Goal: Use online tool/utility: Utilize a website feature to perform a specific function

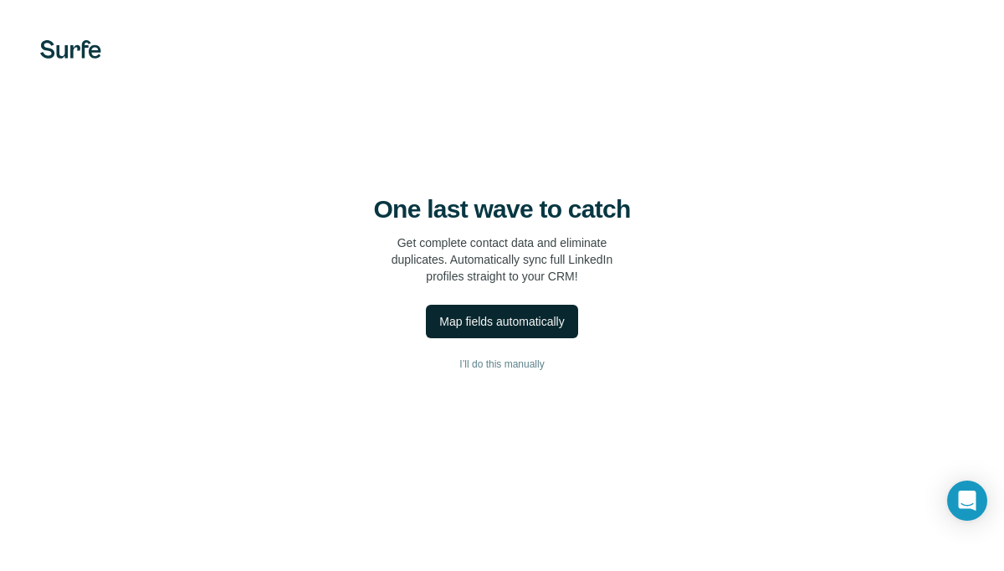
click at [489, 321] on div "Map fields automatically" at bounding box center [501, 321] width 125 height 17
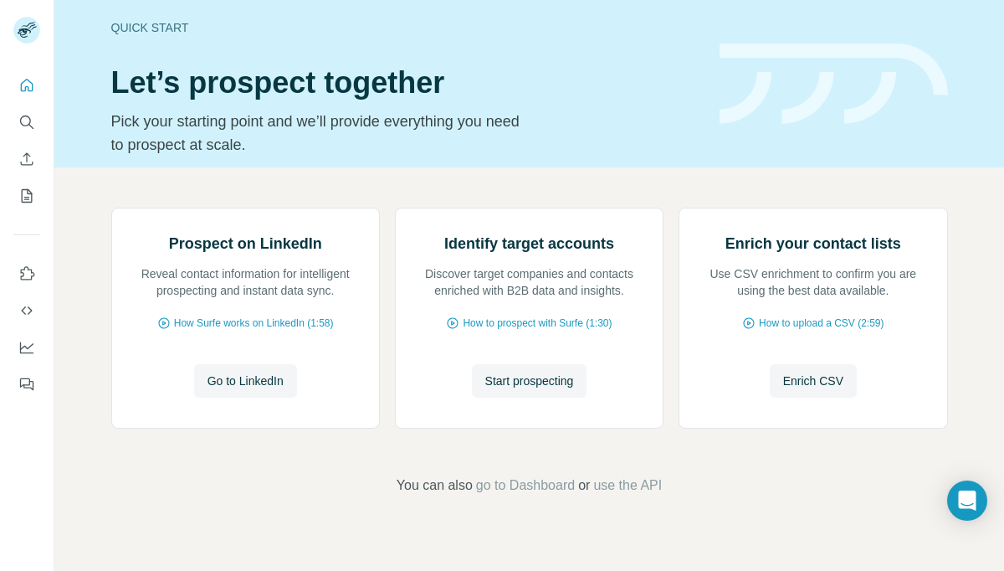
scroll to position [100, 0]
click at [232, 389] on span "Go to LinkedIn" at bounding box center [246, 380] width 76 height 17
click at [264, 389] on span "Go to LinkedIn" at bounding box center [246, 380] width 76 height 17
click at [219, 389] on span "Go to LinkedIn" at bounding box center [246, 380] width 76 height 17
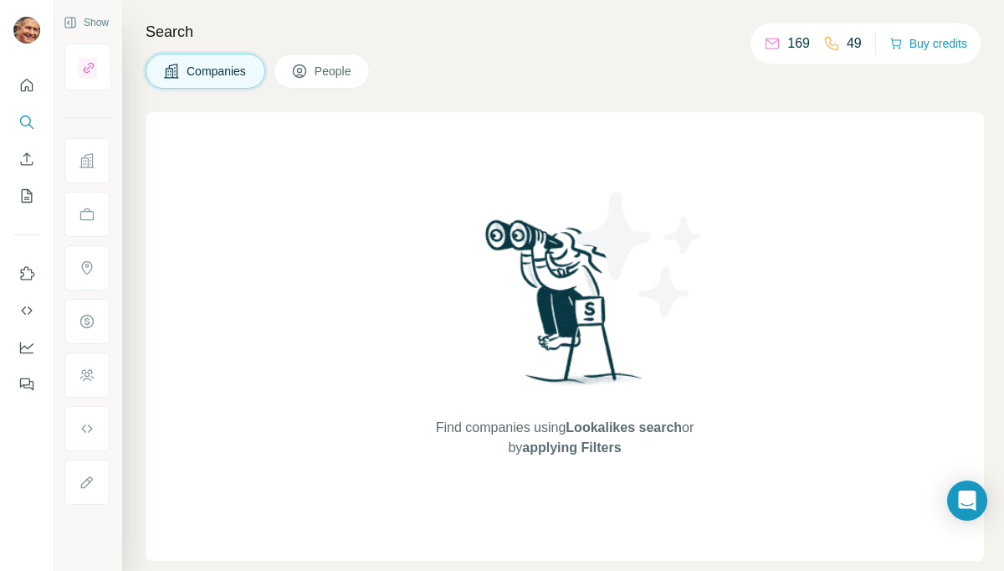
click at [792, 42] on p "169" at bounding box center [798, 43] width 23 height 20
click at [787, 45] on p "169" at bounding box center [798, 43] width 23 height 20
click at [764, 36] on icon at bounding box center [772, 43] width 17 height 17
click at [331, 66] on span "People" at bounding box center [334, 71] width 38 height 17
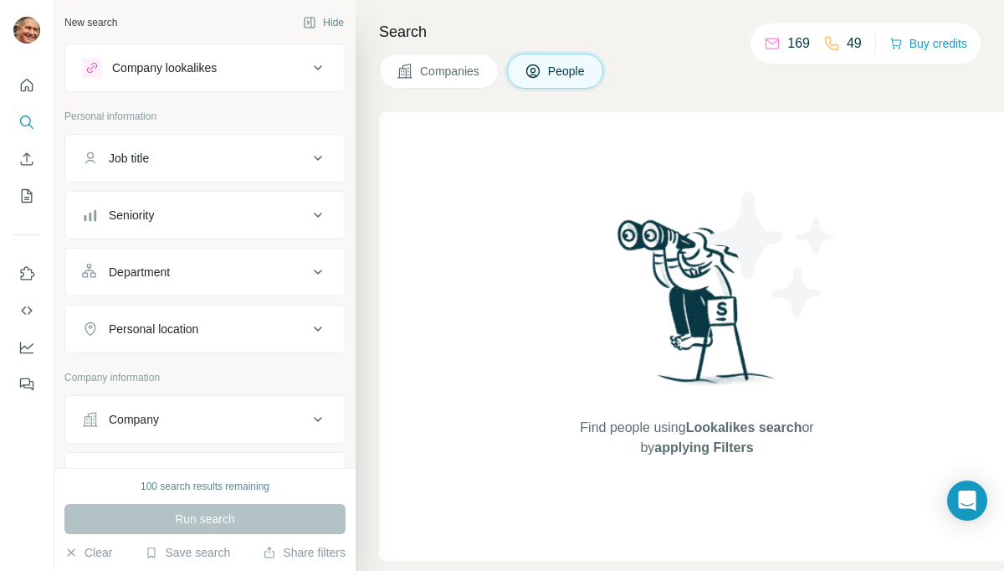
click at [226, 152] on div "Job title" at bounding box center [195, 158] width 226 height 17
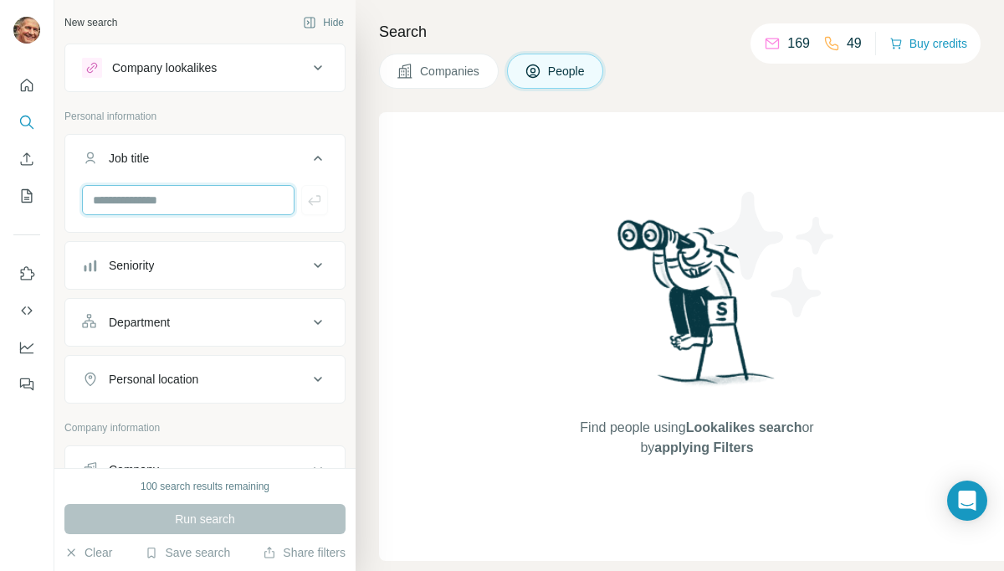
click at [218, 199] on input "text" at bounding box center [188, 200] width 213 height 30
type input "**********"
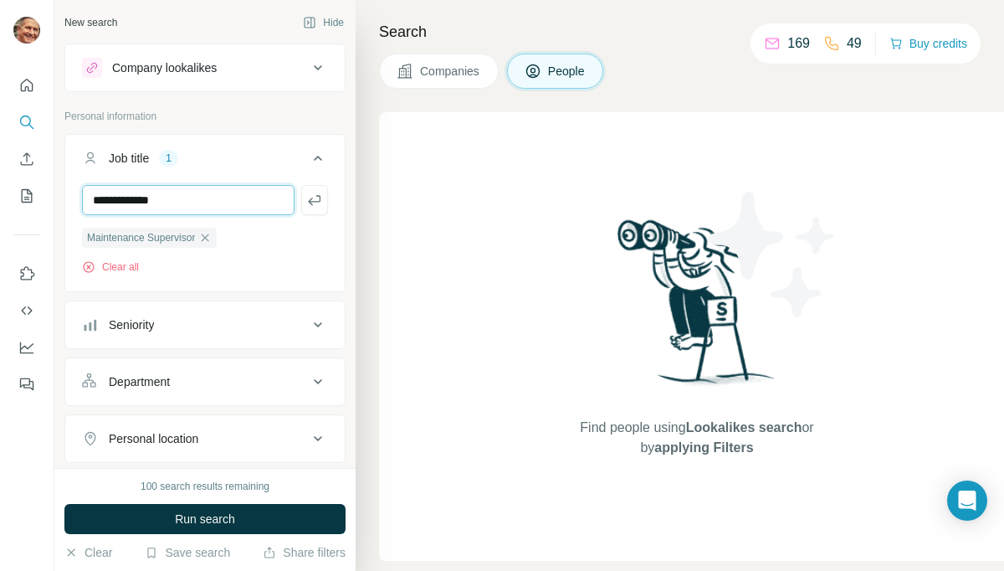
type input "**********"
type input "*****"
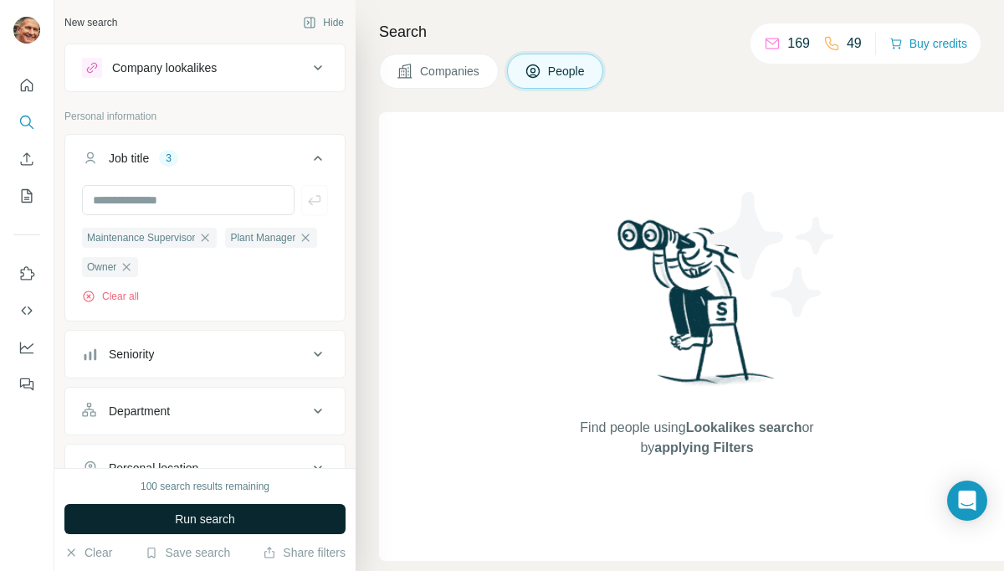
click at [199, 518] on span "Run search" at bounding box center [205, 518] width 60 height 17
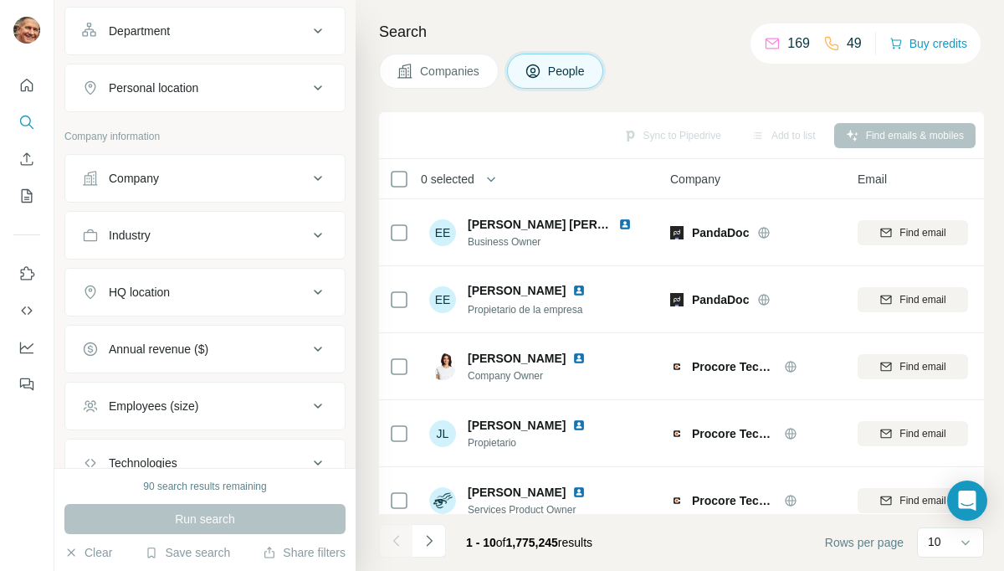
scroll to position [378, 0]
click at [314, 295] on icon at bounding box center [318, 294] width 20 height 20
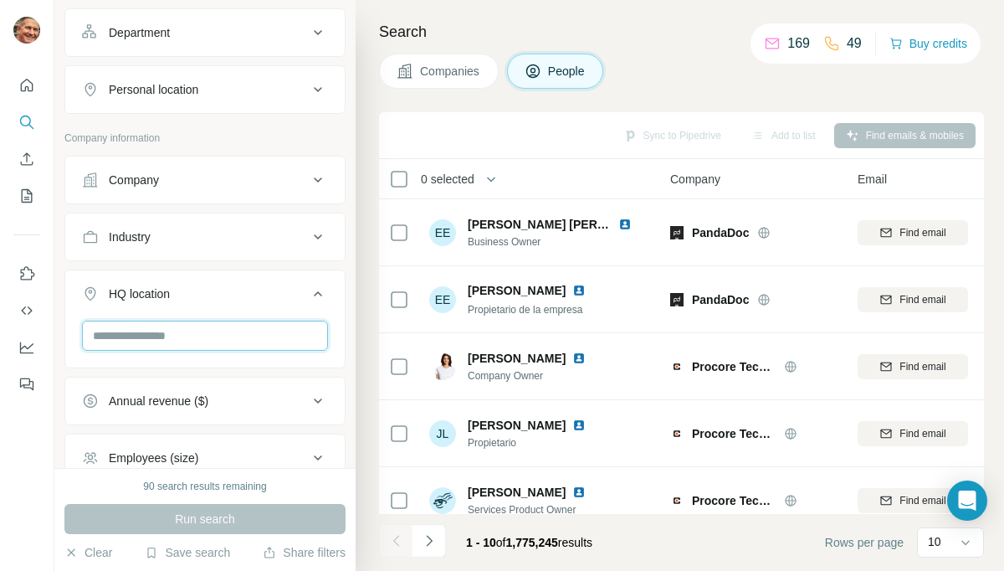
click at [242, 331] on input "text" at bounding box center [205, 335] width 246 height 30
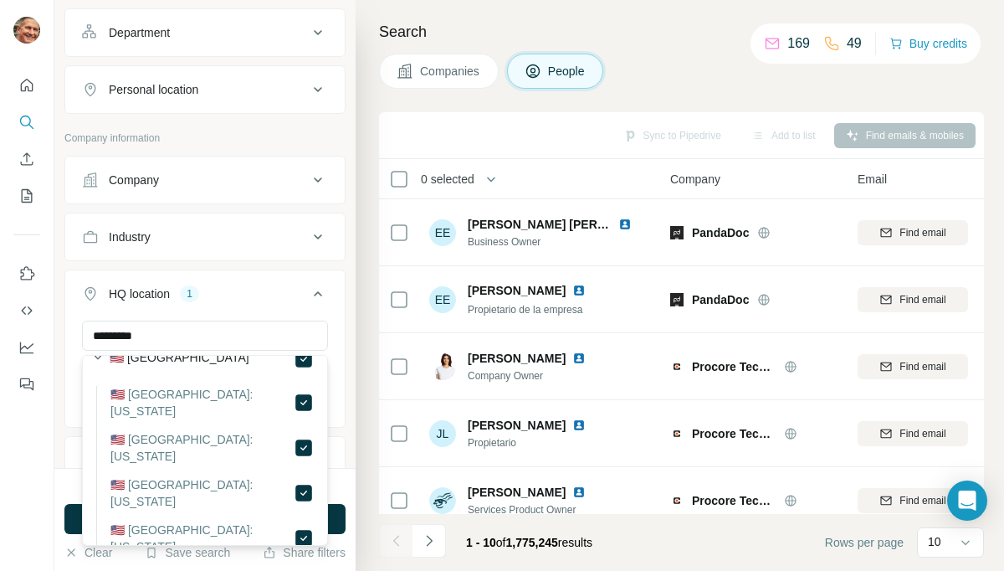
scroll to position [23, 0]
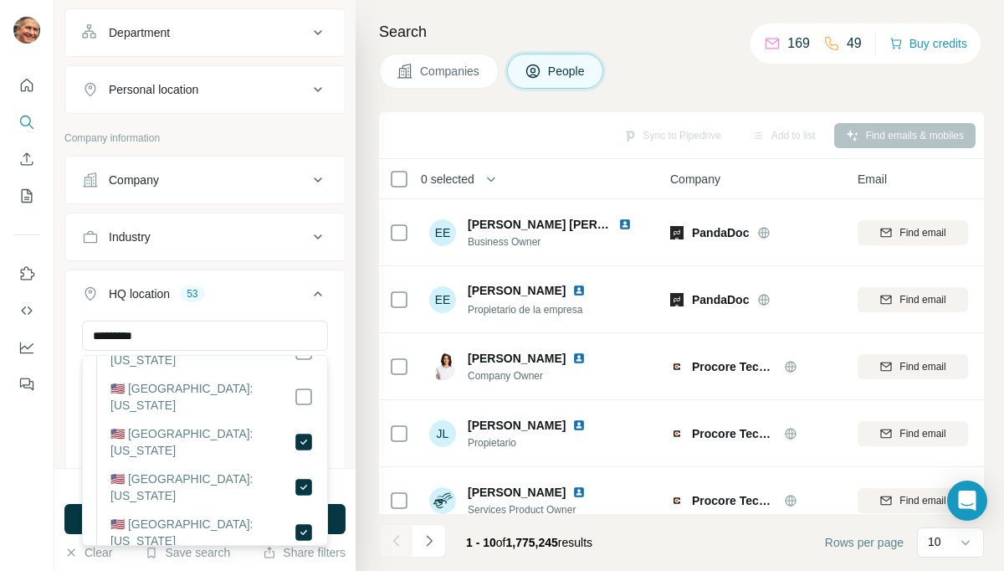
scroll to position [142, 0]
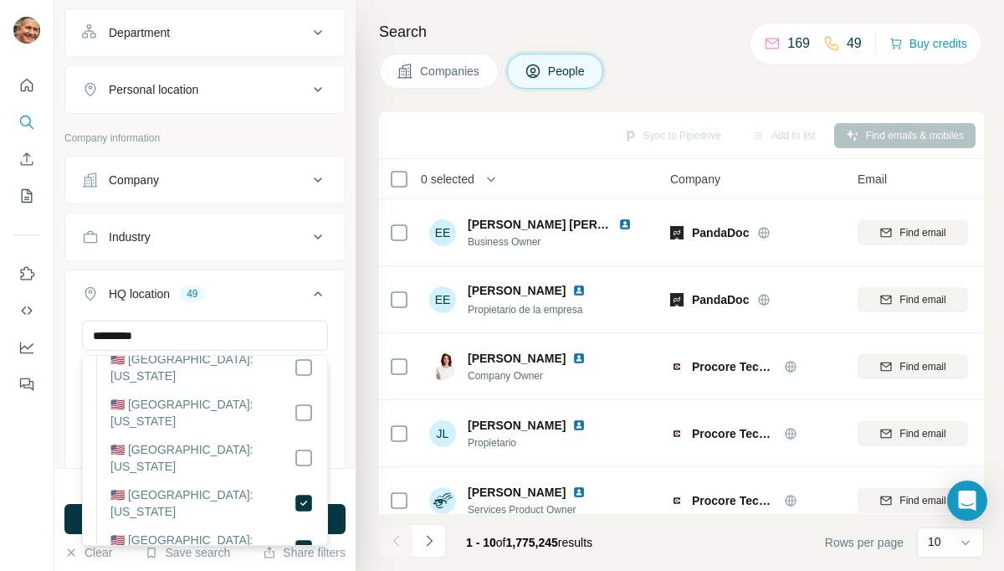
scroll to position [251, 0]
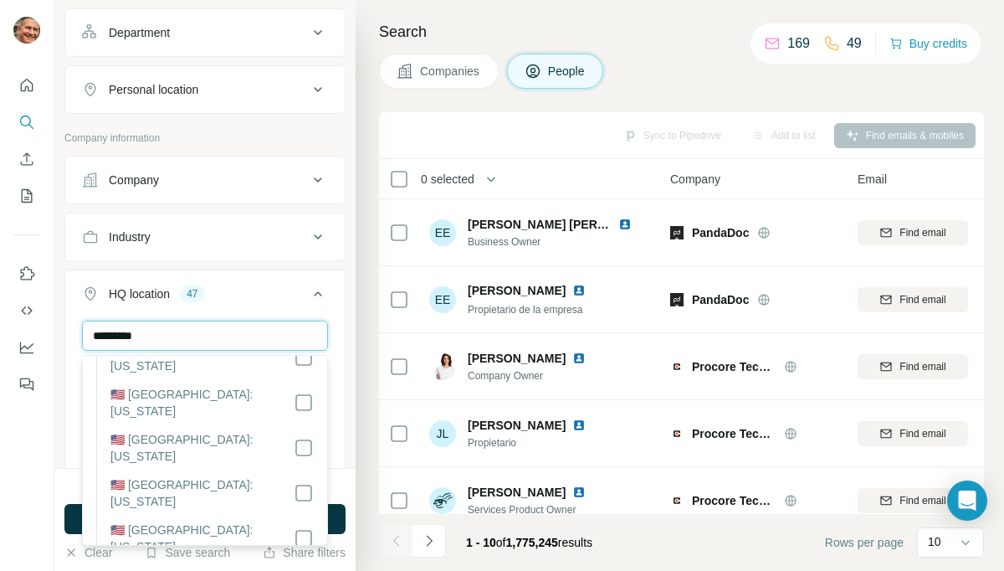
click at [158, 336] on input "*********" at bounding box center [205, 335] width 246 height 30
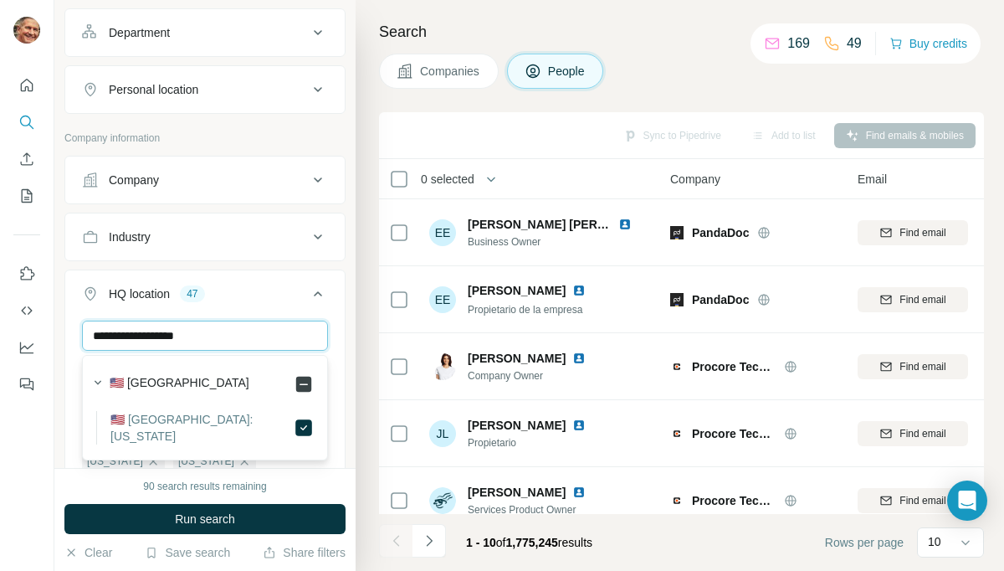
type input "**********"
click at [66, 405] on div "**********" at bounding box center [204, 371] width 279 height 103
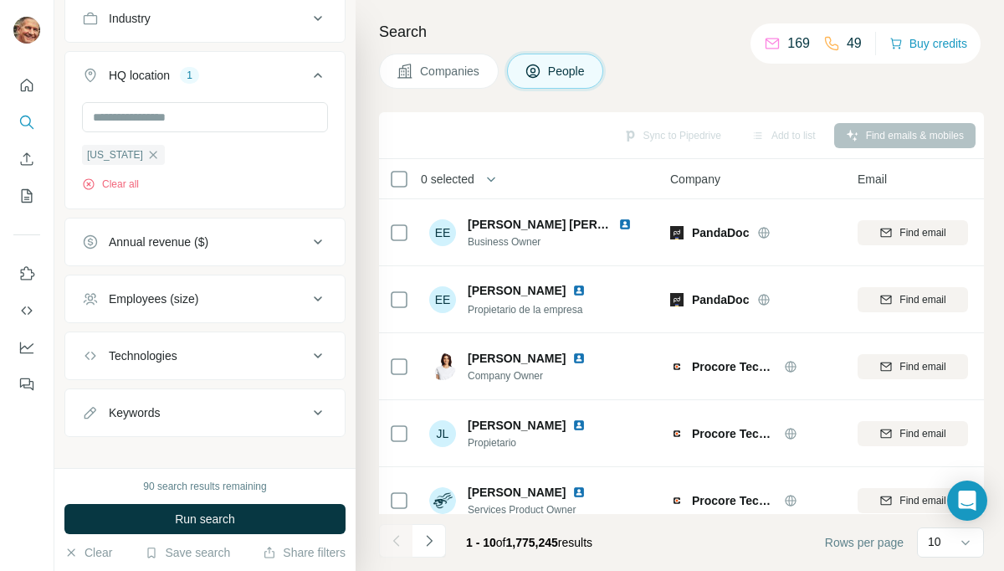
scroll to position [613, 0]
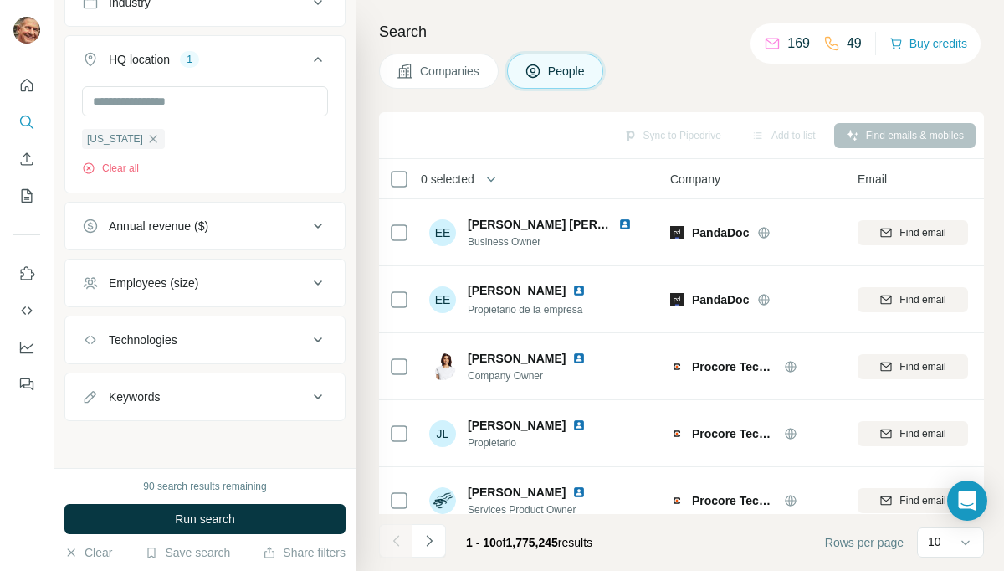
click at [317, 342] on icon at bounding box center [318, 340] width 20 height 20
click at [308, 446] on icon at bounding box center [318, 446] width 20 height 20
click at [320, 448] on icon at bounding box center [318, 446] width 20 height 20
click at [322, 451] on icon at bounding box center [318, 446] width 20 height 20
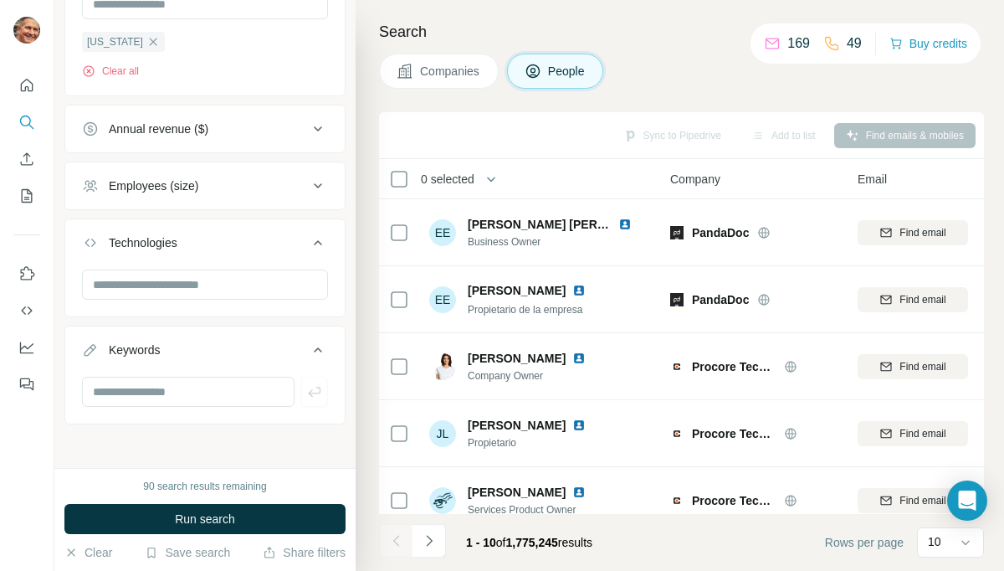
scroll to position [714, 0]
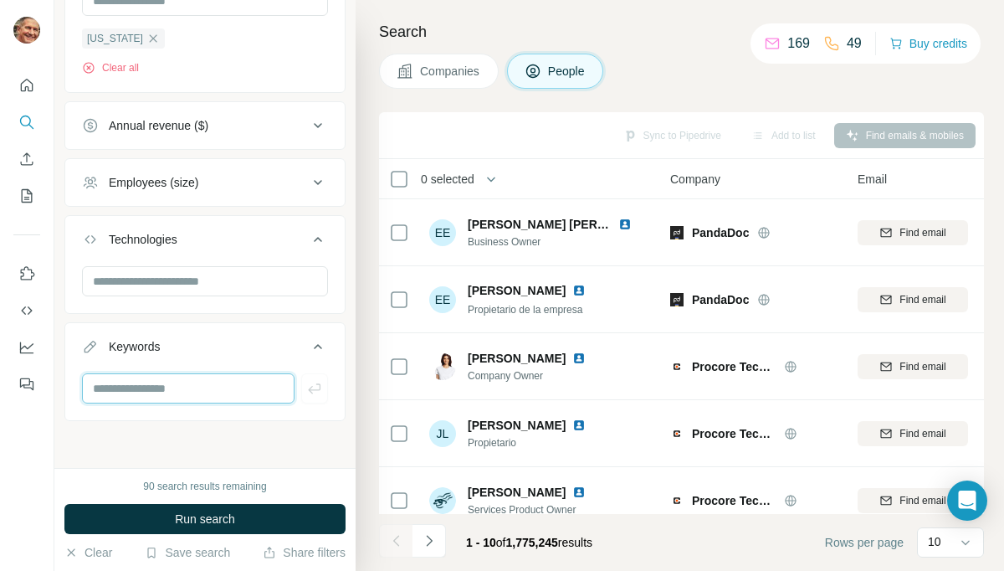
click at [214, 393] on input "text" at bounding box center [188, 388] width 213 height 30
type input "**********"
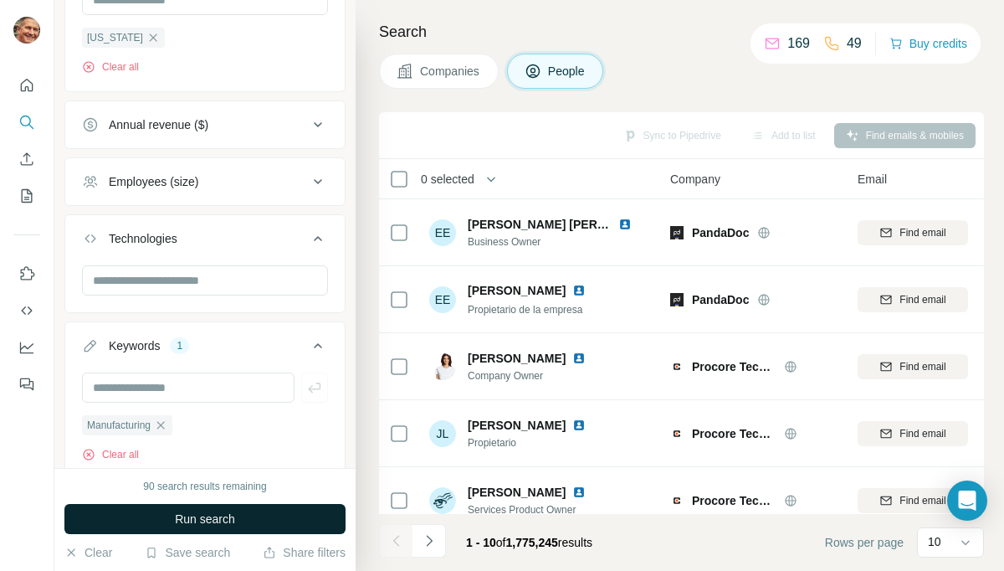
click at [213, 526] on span "Run search" at bounding box center [205, 518] width 60 height 17
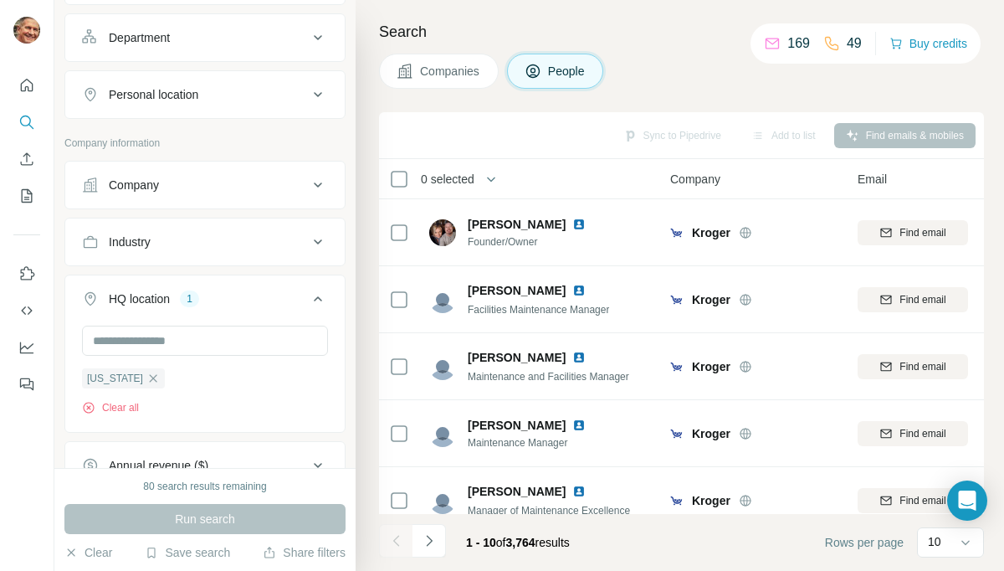
scroll to position [389, 0]
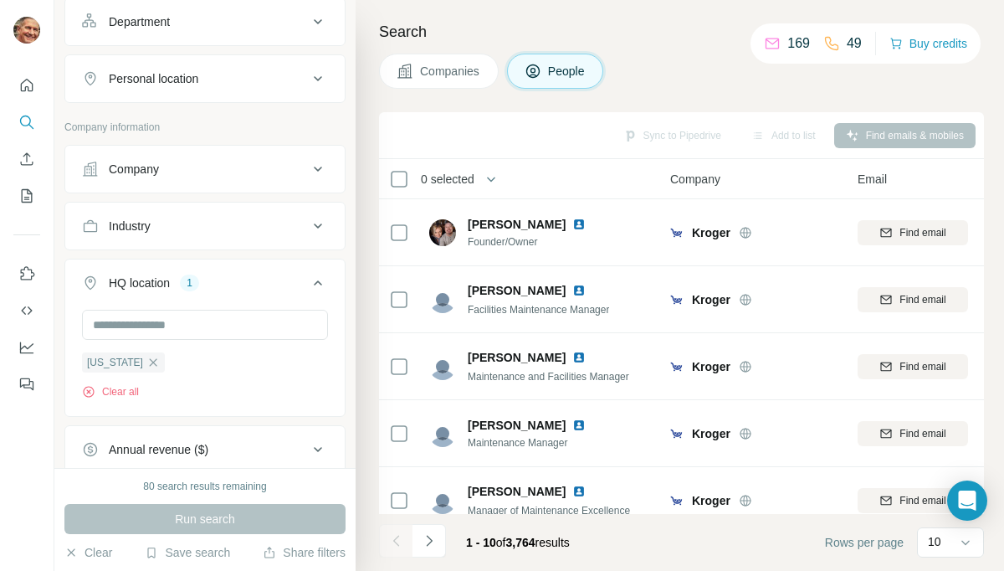
click at [319, 229] on icon at bounding box center [318, 226] width 20 height 20
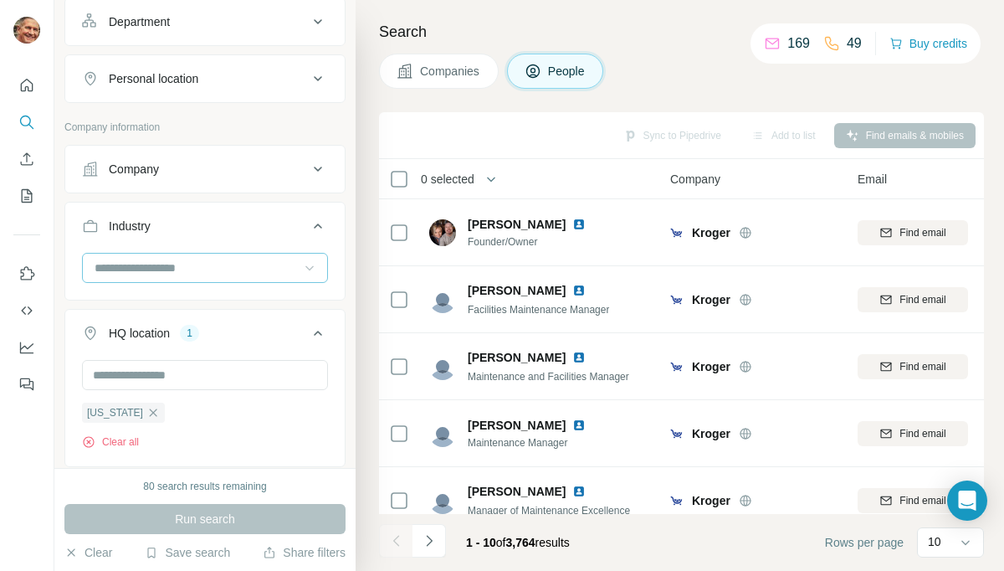
click at [315, 276] on icon at bounding box center [309, 267] width 17 height 17
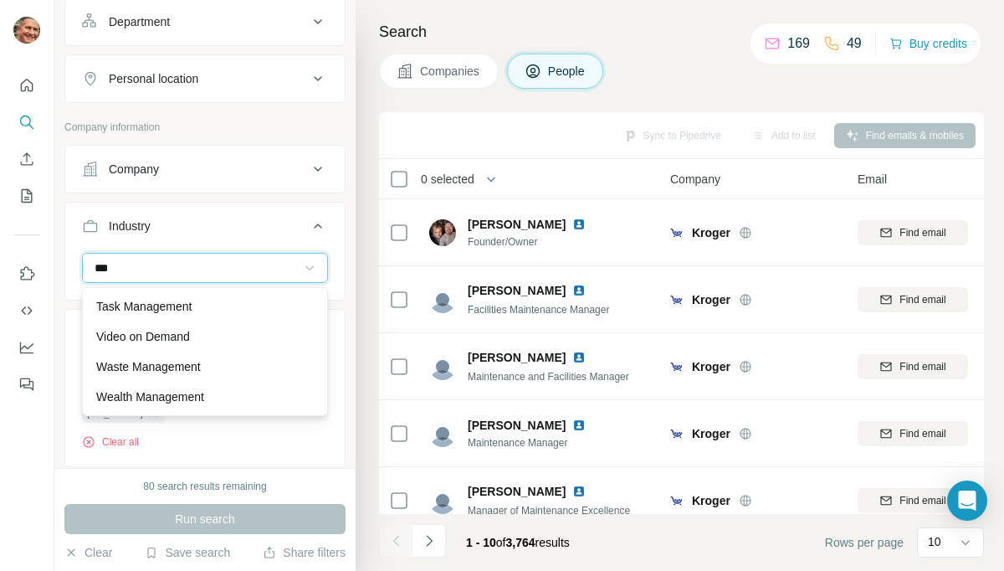
scroll to position [0, 0]
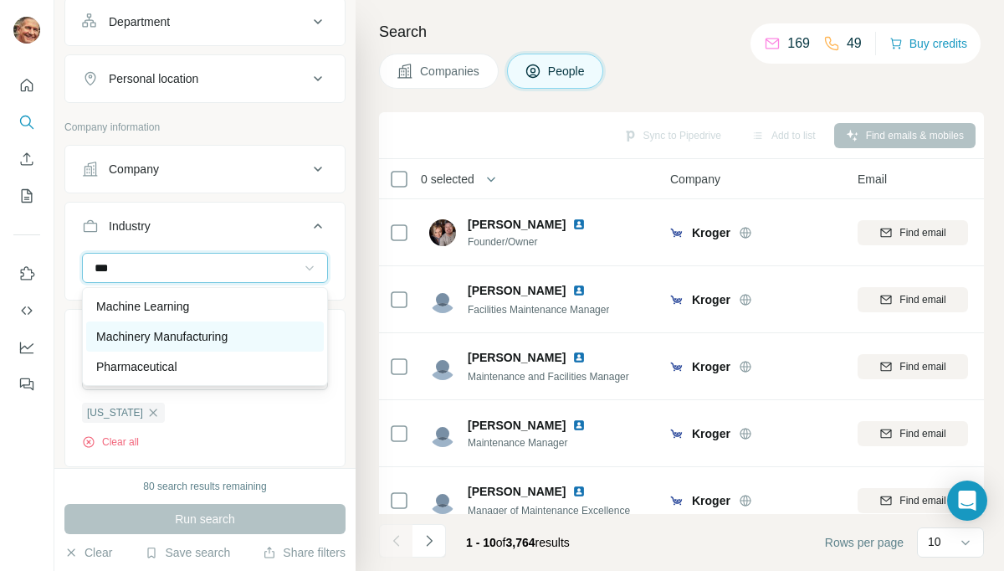
type input "***"
click at [182, 336] on p "Machinery Manufacturing" at bounding box center [161, 336] width 131 height 17
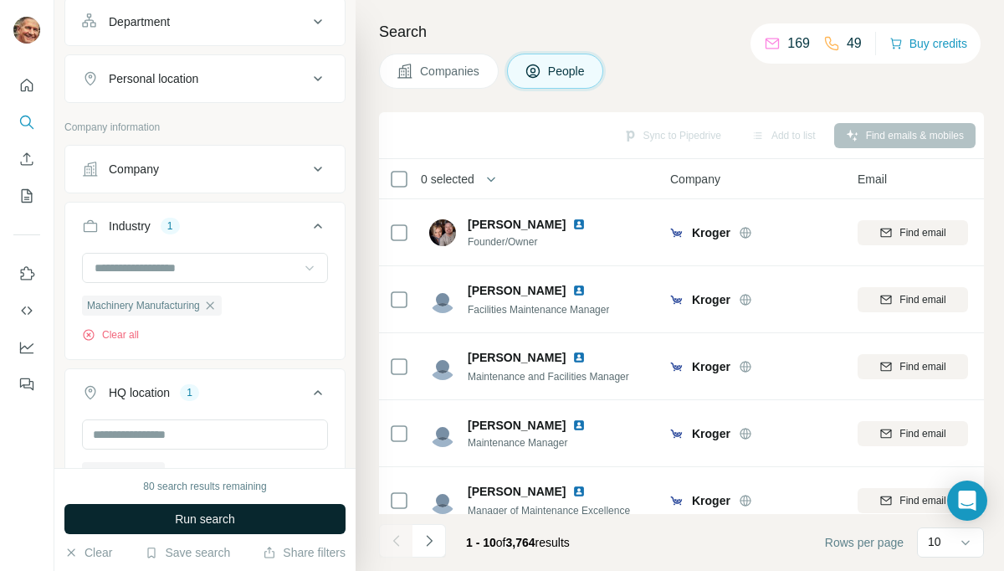
click at [241, 518] on button "Run search" at bounding box center [204, 519] width 281 height 30
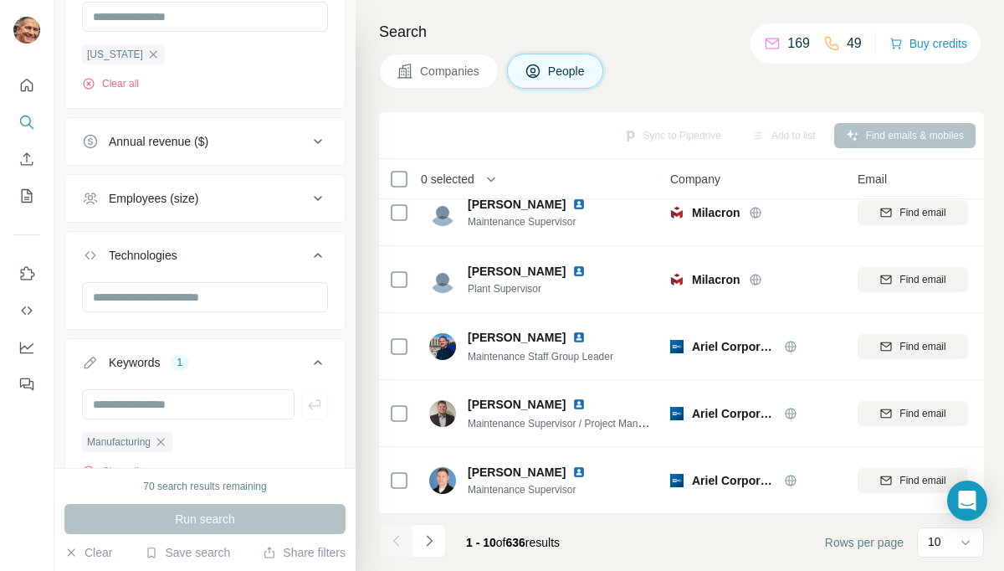
scroll to position [884, 0]
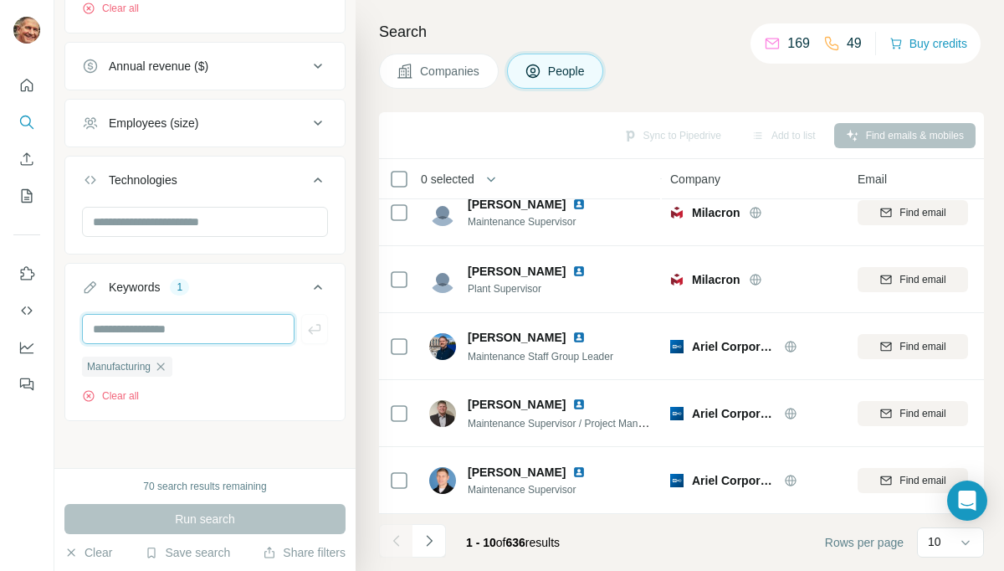
click at [235, 333] on input "text" at bounding box center [188, 329] width 213 height 30
type input "*****"
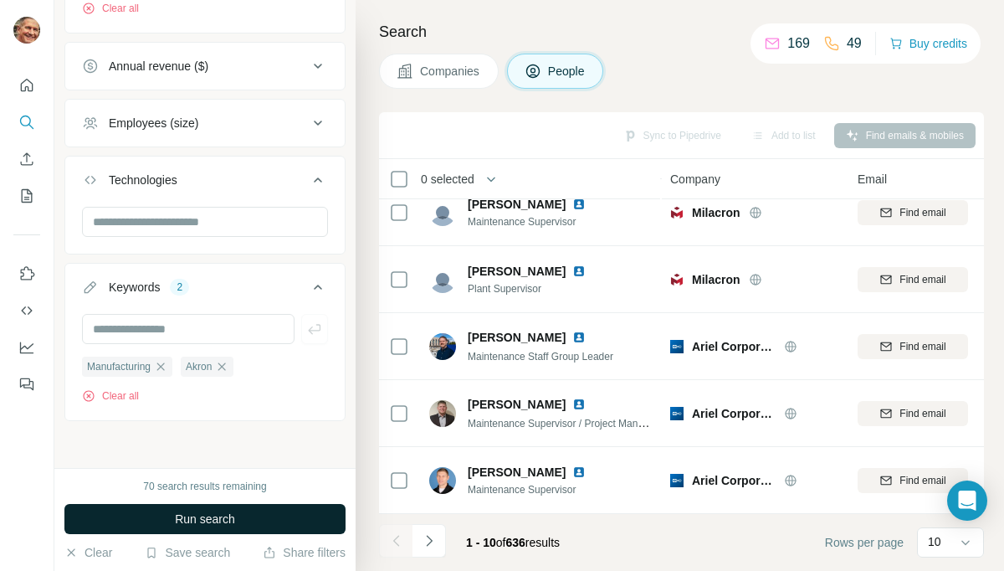
click at [218, 515] on span "Run search" at bounding box center [205, 518] width 60 height 17
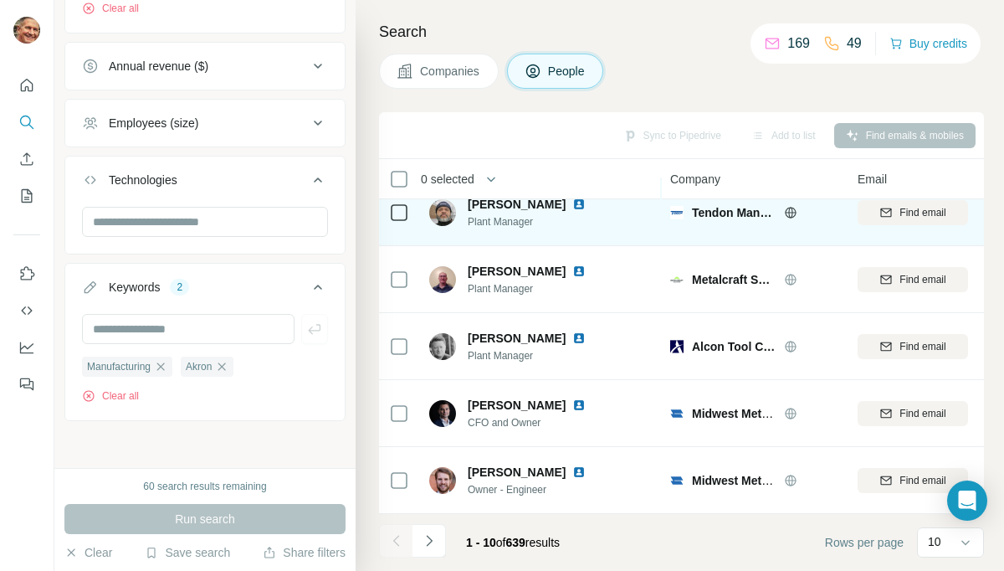
click at [728, 212] on span "Tendon Manufacturing" at bounding box center [734, 212] width 84 height 17
click at [705, 213] on span "Tendon Manufacturing" at bounding box center [734, 212] width 84 height 17
click at [676, 213] on img at bounding box center [676, 212] width 13 height 13
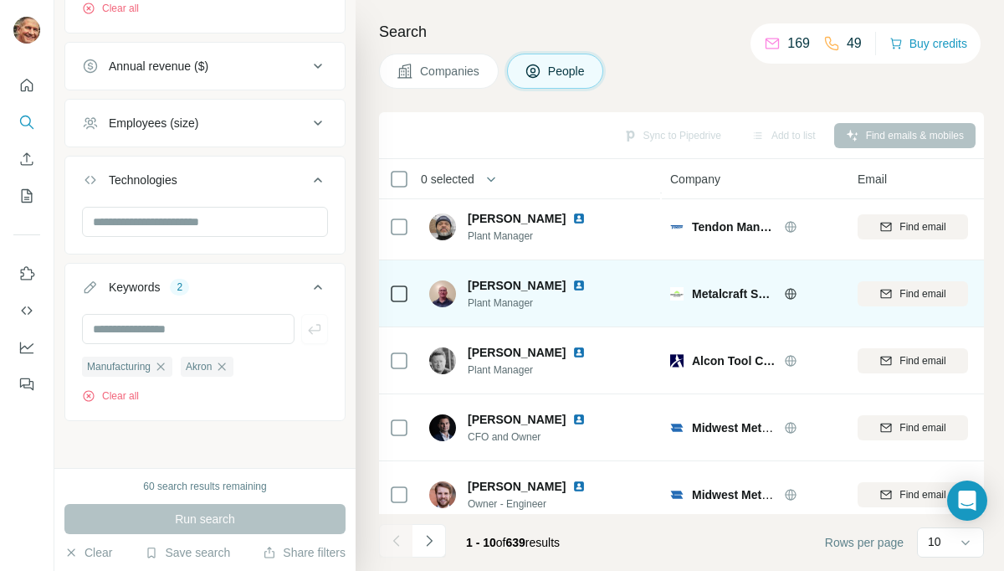
scroll to position [355, 0]
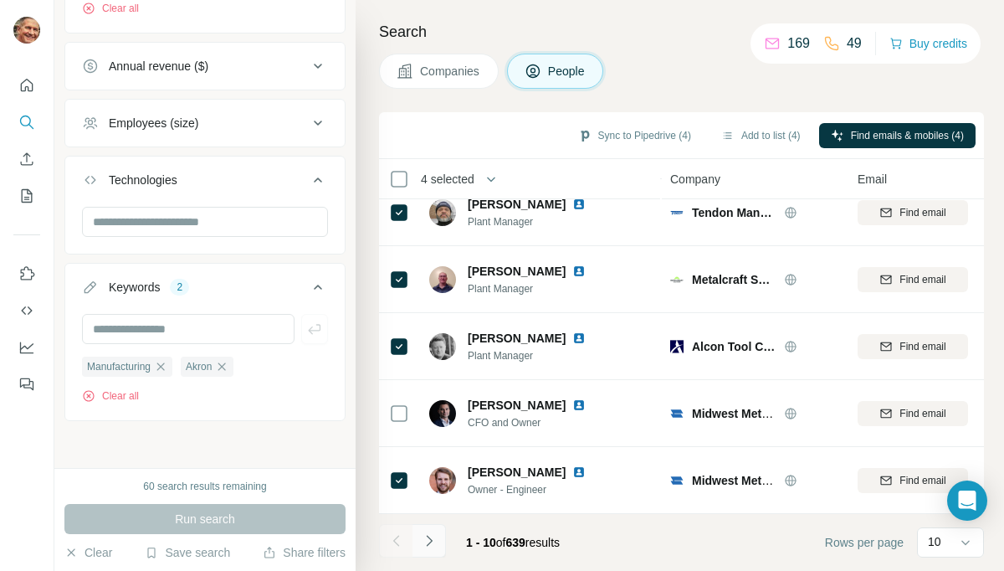
click at [433, 546] on icon "Navigate to next page" at bounding box center [429, 540] width 17 height 17
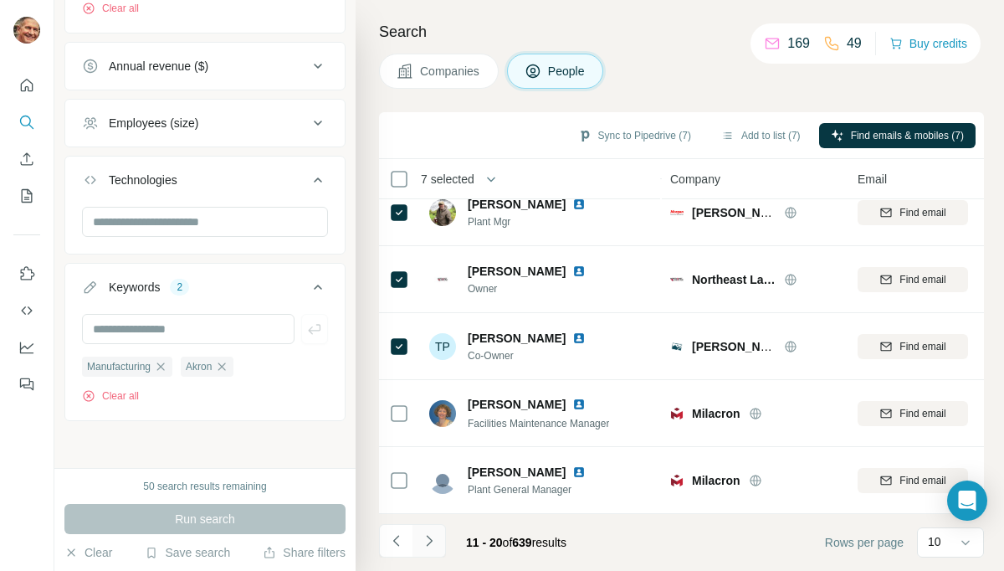
click at [436, 536] on icon "Navigate to next page" at bounding box center [429, 540] width 17 height 17
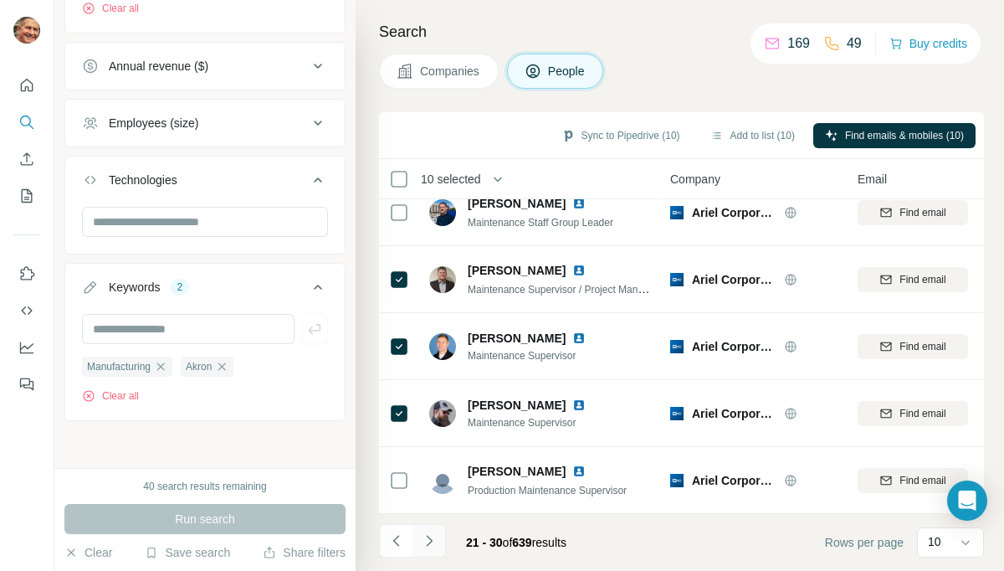
click at [434, 543] on icon "Navigate to next page" at bounding box center [429, 540] width 17 height 17
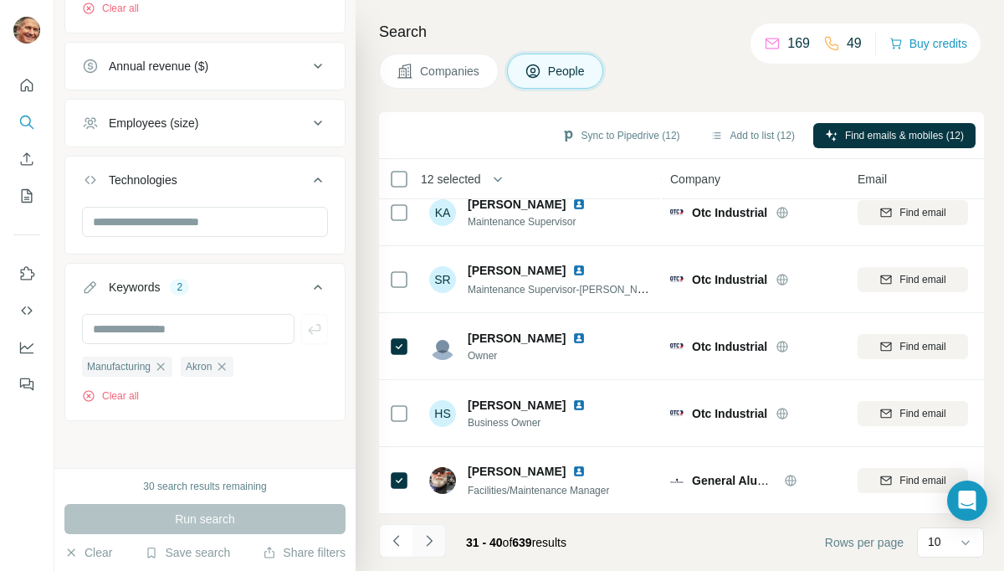
click at [435, 541] on icon "Navigate to next page" at bounding box center [429, 540] width 17 height 17
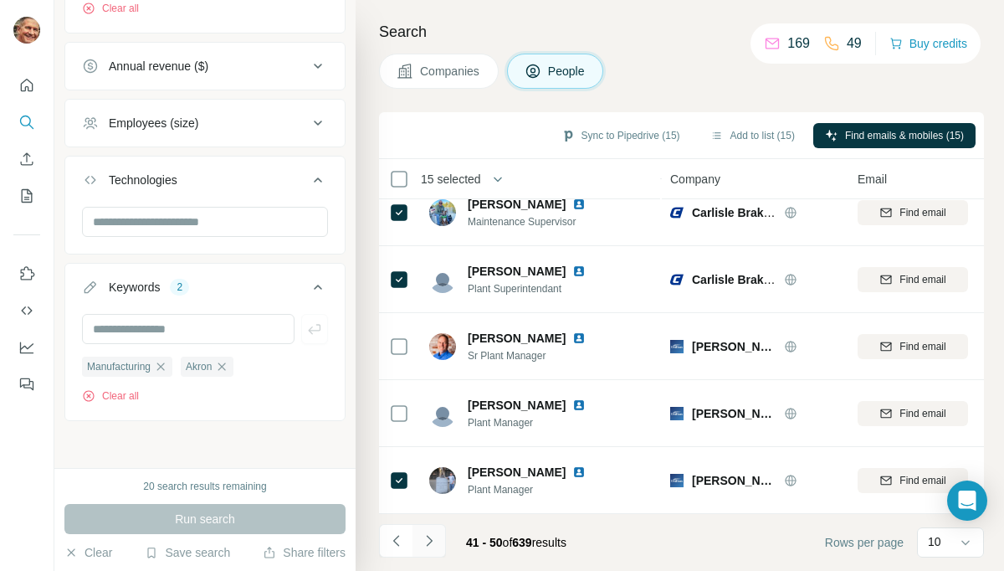
click at [433, 542] on icon "Navigate to next page" at bounding box center [429, 540] width 17 height 17
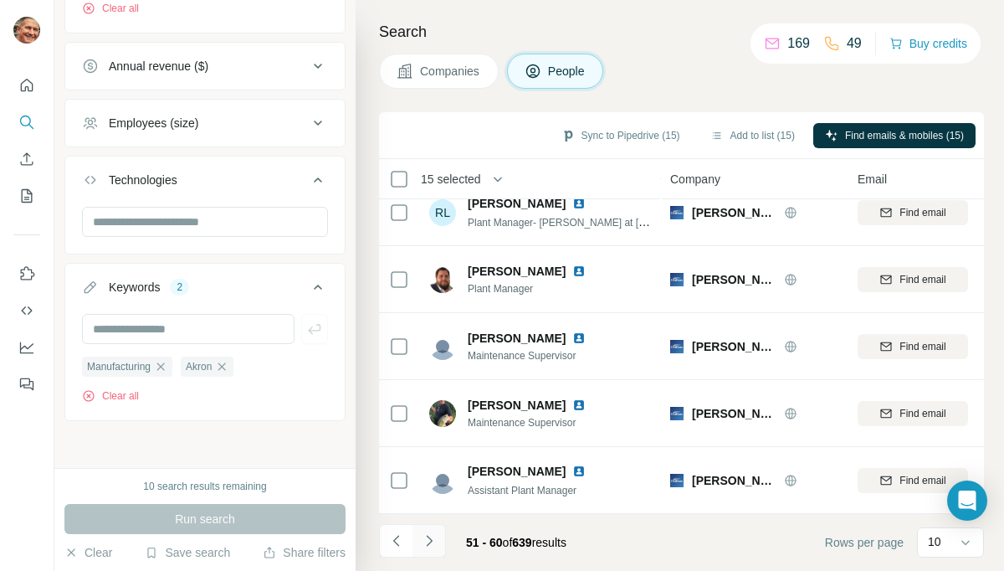
click at [433, 540] on icon "Navigate to next page" at bounding box center [429, 540] width 17 height 17
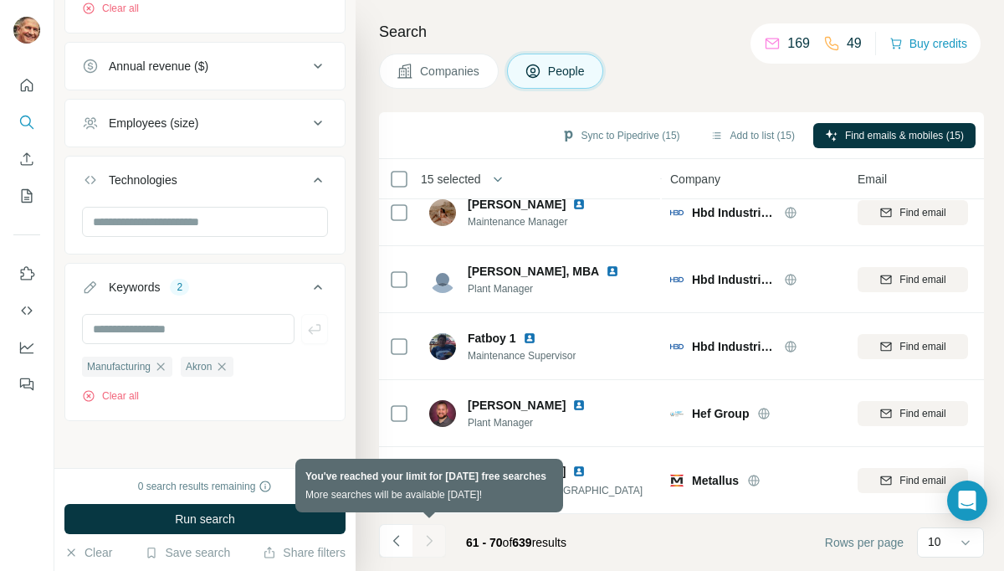
click at [431, 539] on div at bounding box center [429, 540] width 33 height 33
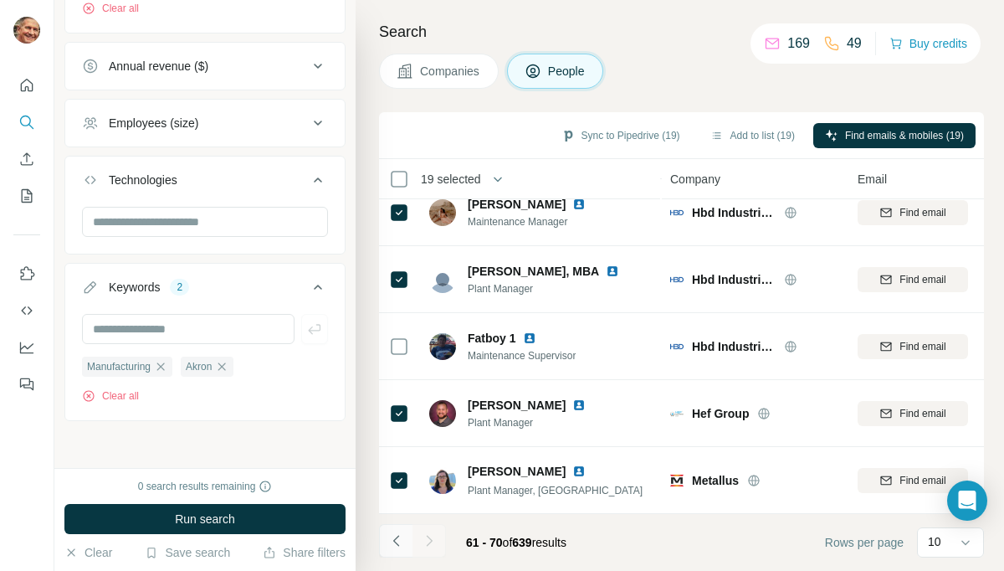
click at [398, 543] on icon "Navigate to previous page" at bounding box center [396, 540] width 17 height 17
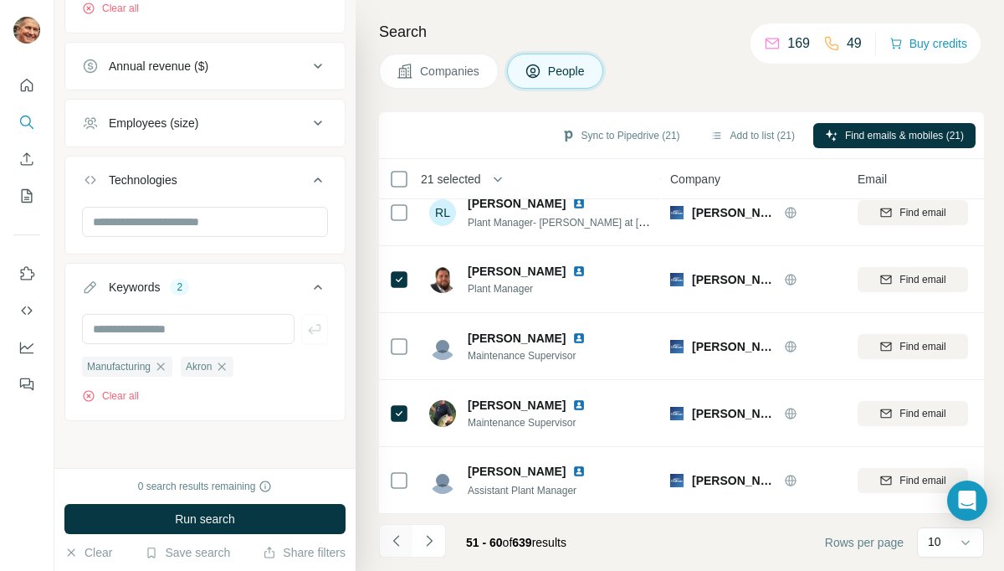
click at [397, 540] on icon "Navigate to previous page" at bounding box center [396, 540] width 17 height 17
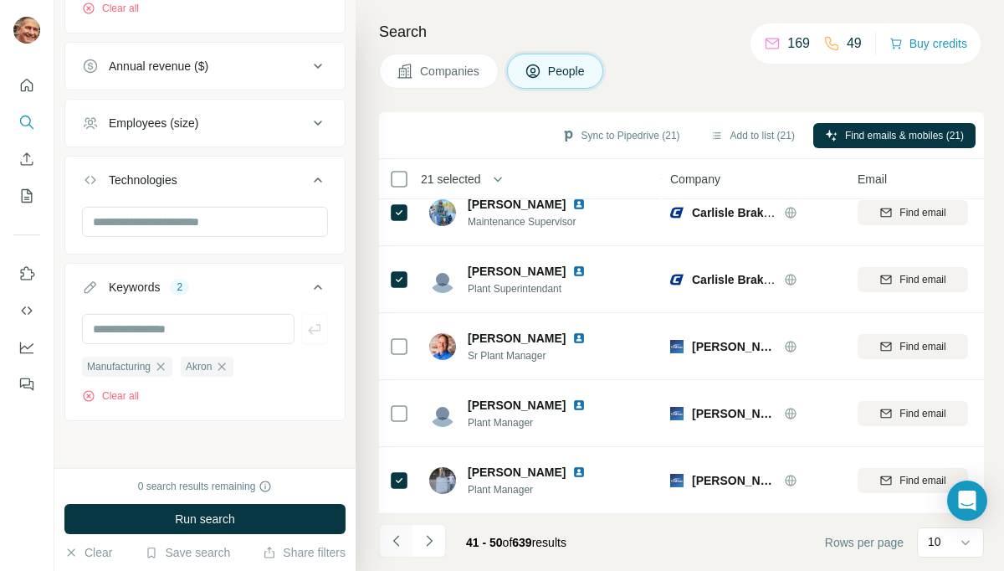
click at [397, 541] on icon "Navigate to previous page" at bounding box center [396, 540] width 17 height 17
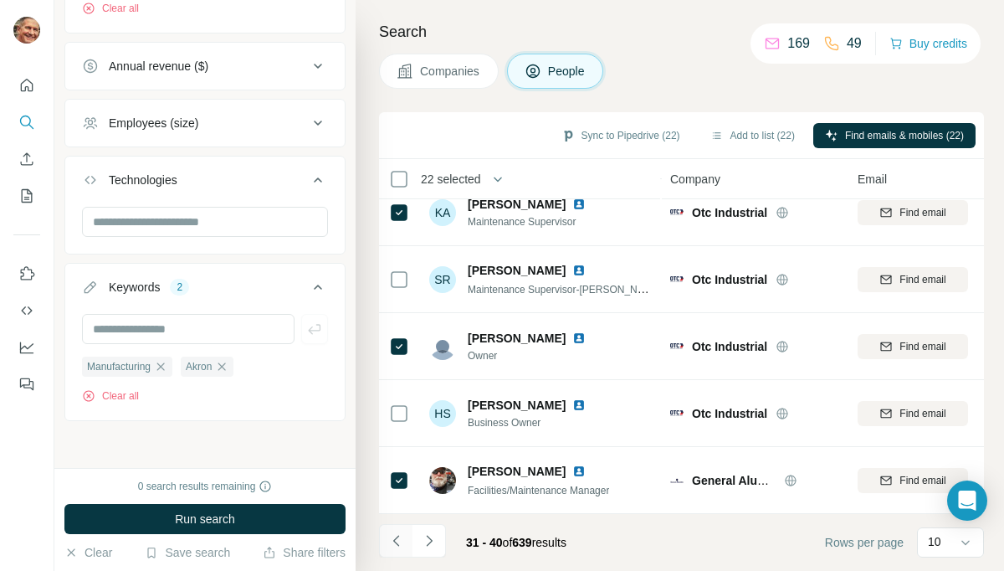
click at [403, 546] on icon "Navigate to previous page" at bounding box center [396, 540] width 17 height 17
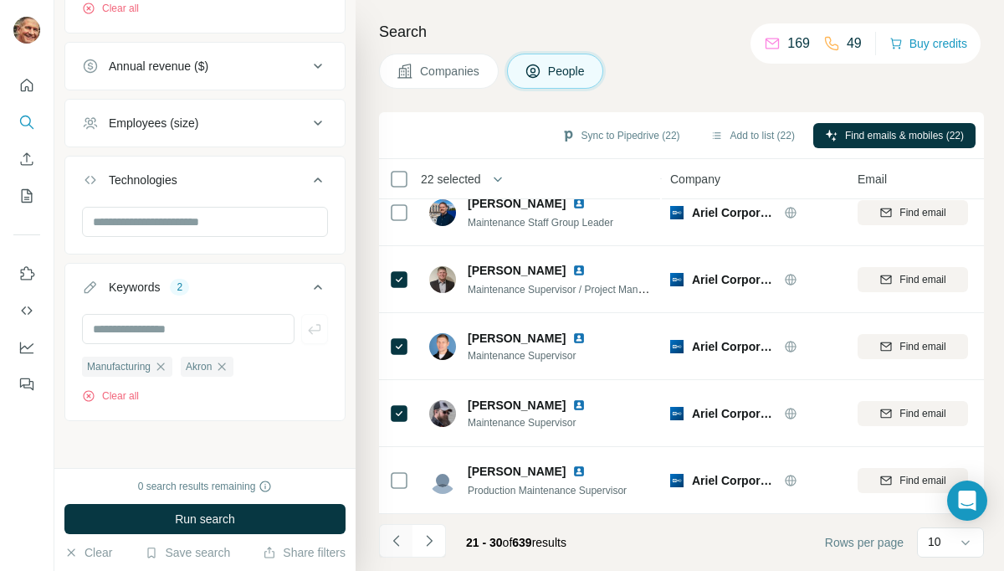
click at [397, 538] on icon "Navigate to previous page" at bounding box center [396, 540] width 17 height 17
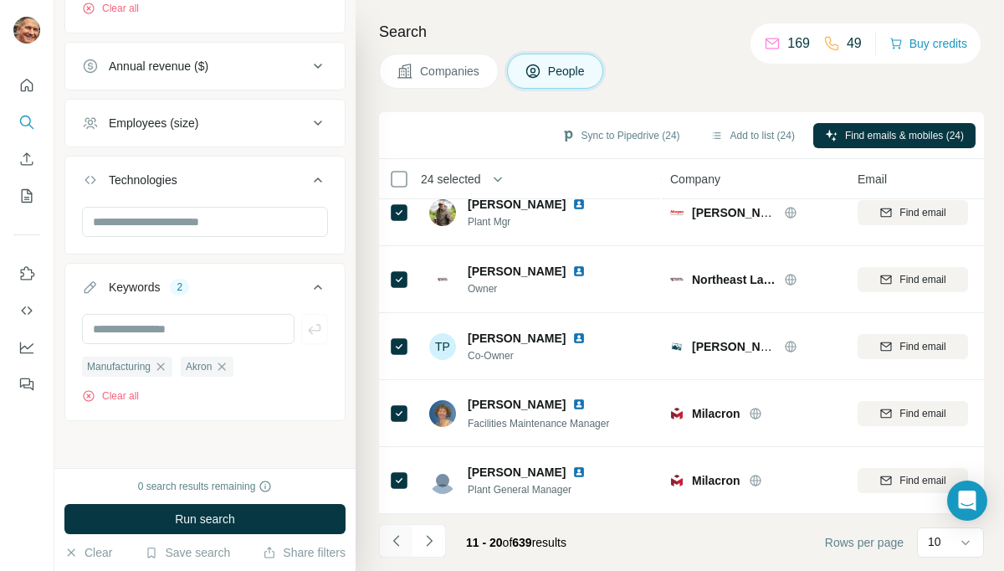
click at [395, 549] on button "Navigate to previous page" at bounding box center [395, 540] width 33 height 33
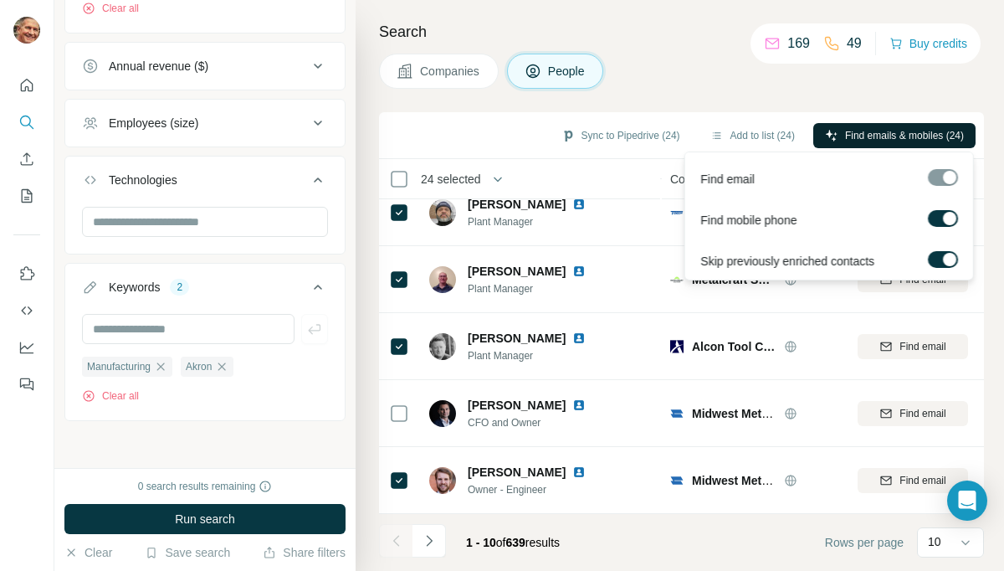
click at [894, 133] on span "Find emails & mobiles (24)" at bounding box center [904, 135] width 119 height 15
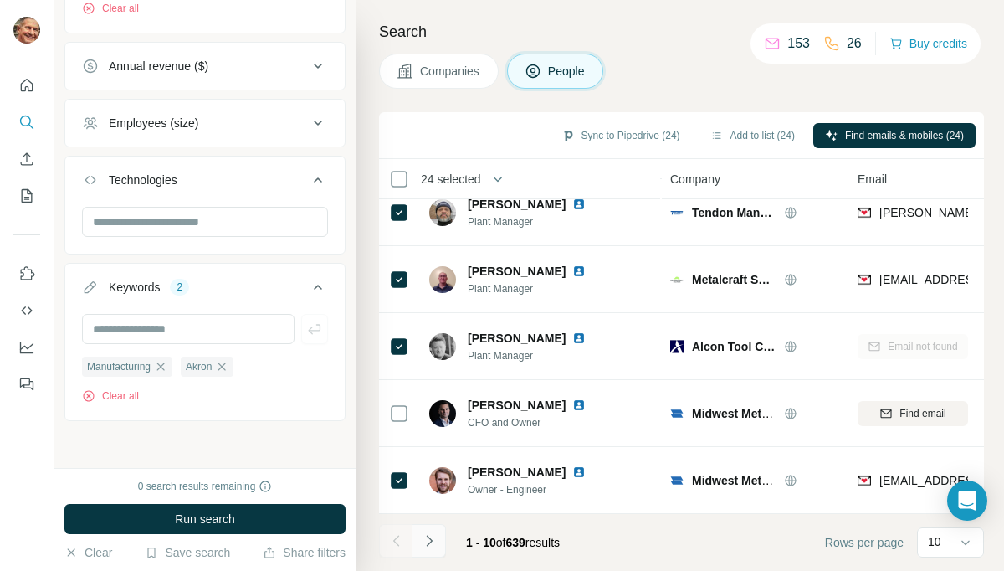
click at [429, 537] on icon "Navigate to next page" at bounding box center [429, 540] width 17 height 17
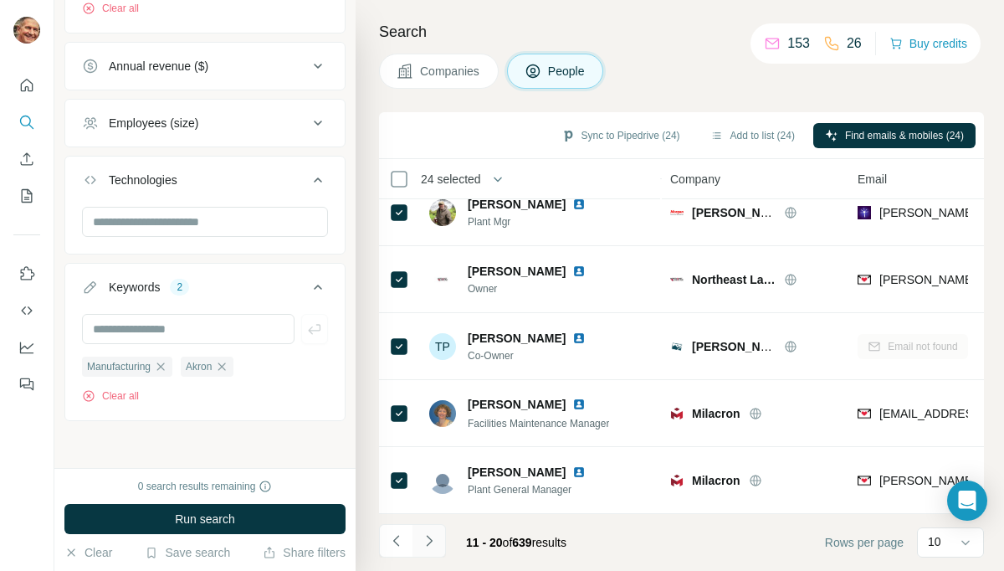
click at [429, 537] on icon "Navigate to next page" at bounding box center [429, 540] width 17 height 17
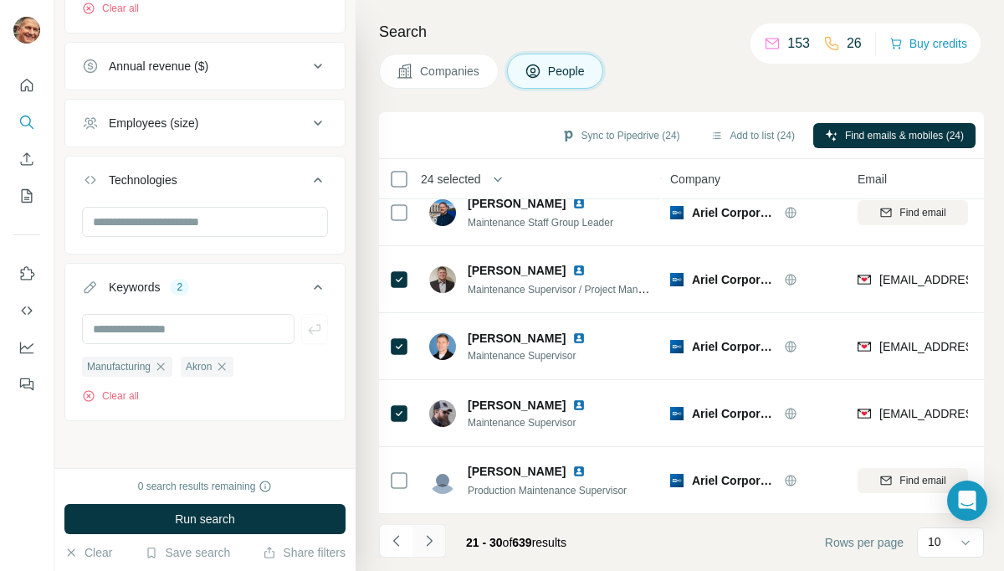
click at [429, 537] on icon "Navigate to next page" at bounding box center [429, 540] width 17 height 17
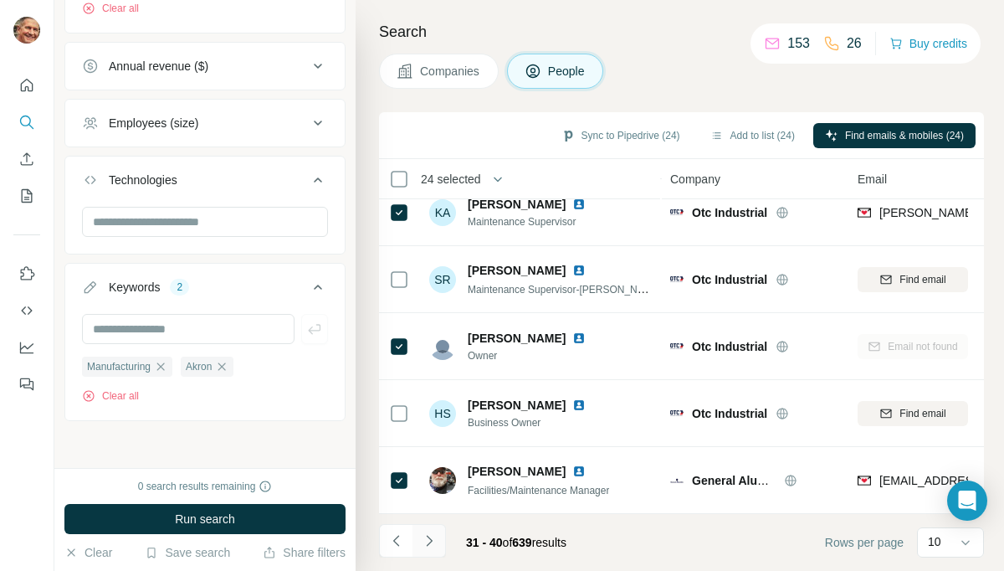
click at [429, 537] on icon "Navigate to next page" at bounding box center [429, 540] width 17 height 17
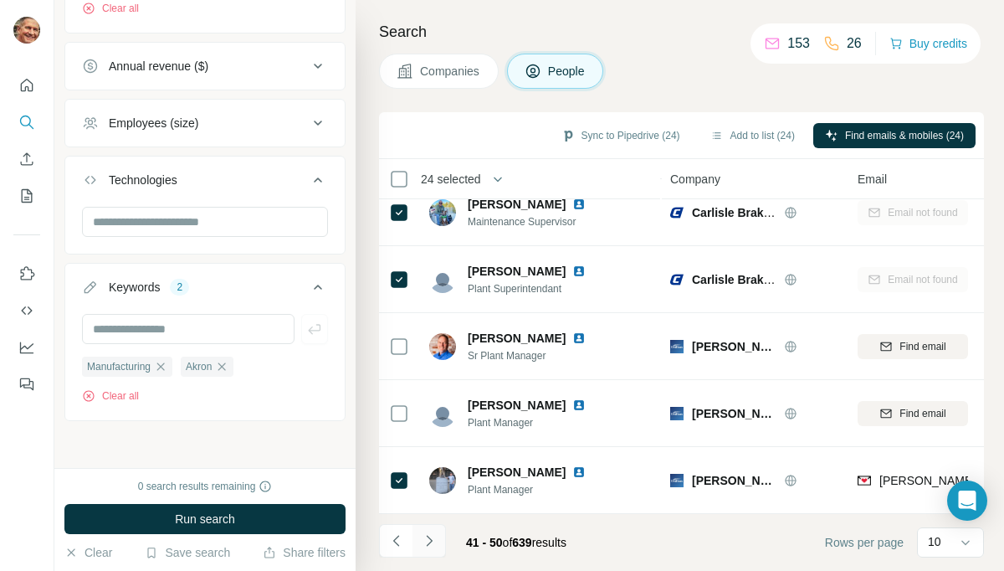
click at [429, 537] on icon "Navigate to next page" at bounding box center [429, 540] width 17 height 17
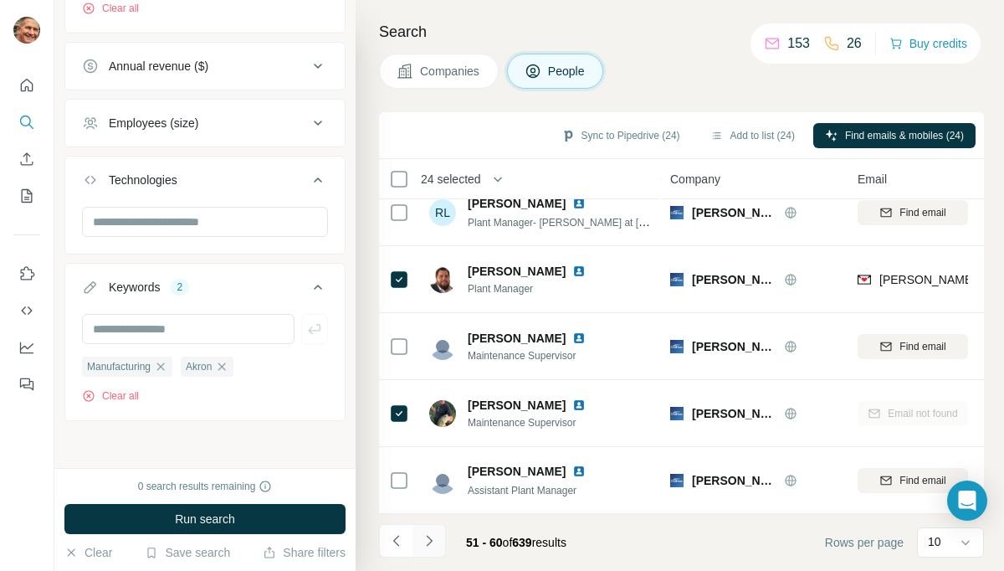
click at [429, 537] on icon "Navigate to next page" at bounding box center [429, 540] width 17 height 17
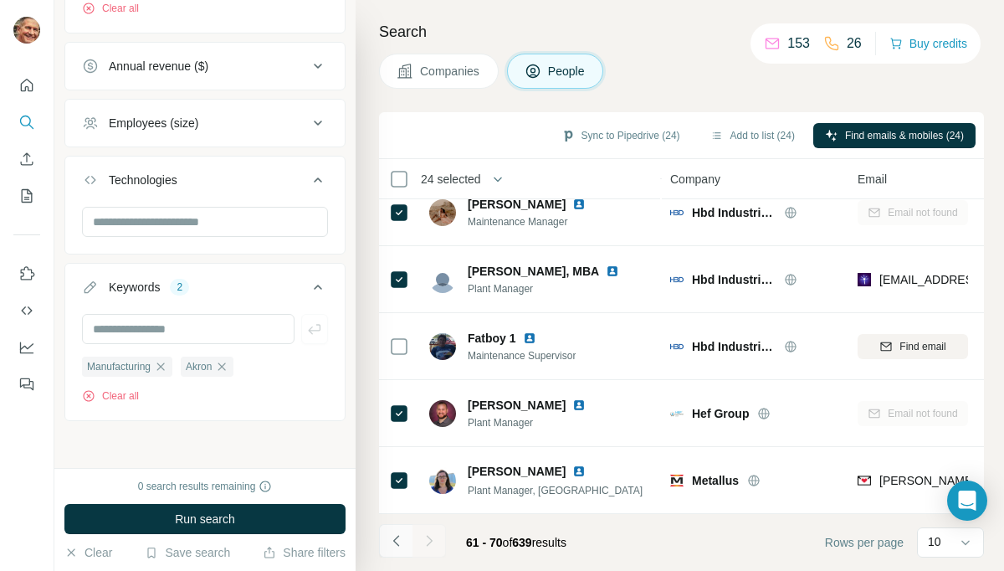
click at [394, 541] on icon "Navigate to previous page" at bounding box center [396, 540] width 17 height 17
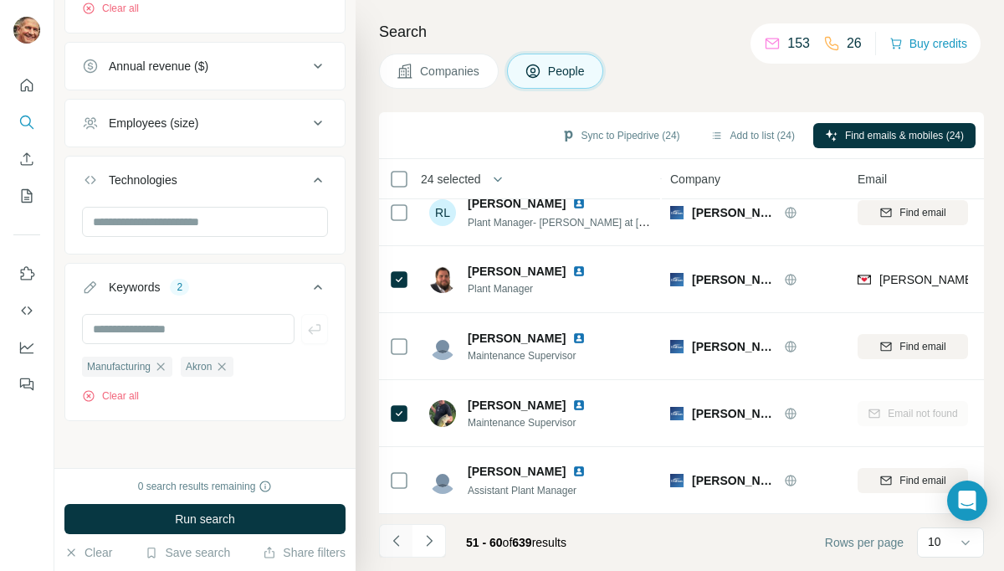
click at [394, 541] on icon "Navigate to previous page" at bounding box center [396, 540] width 17 height 17
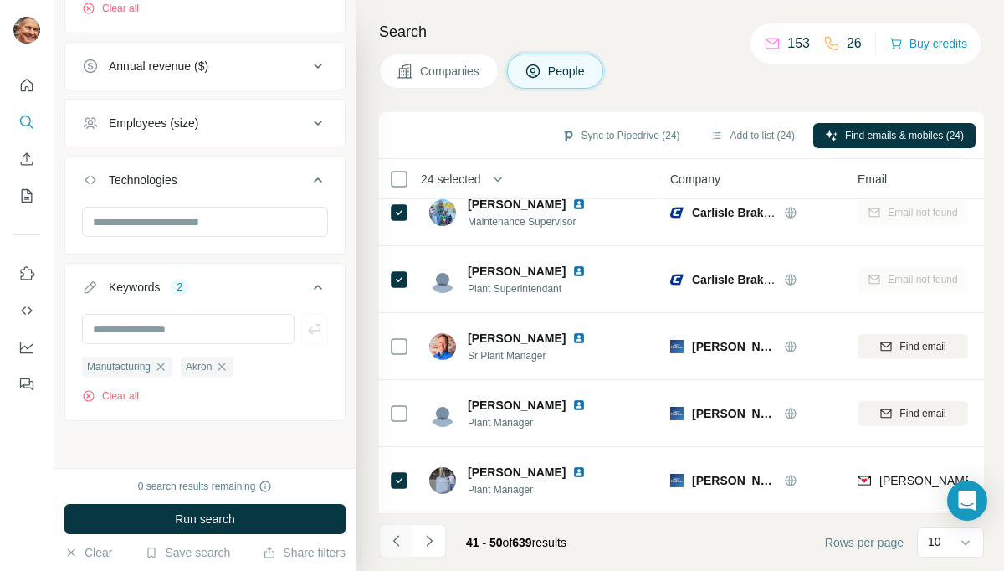
click at [394, 541] on icon "Navigate to previous page" at bounding box center [396, 540] width 17 height 17
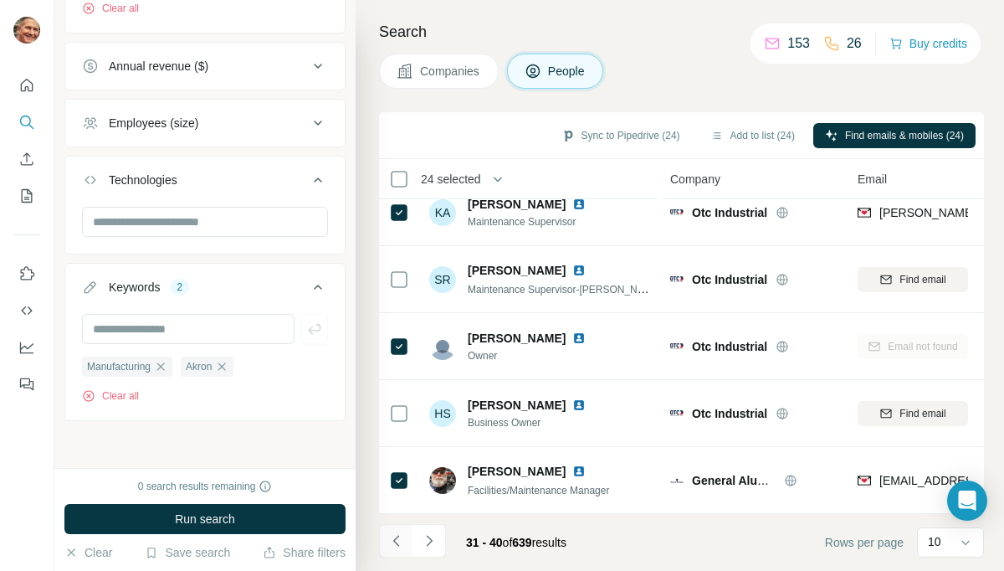
click at [394, 541] on icon "Navigate to previous page" at bounding box center [396, 540] width 17 height 17
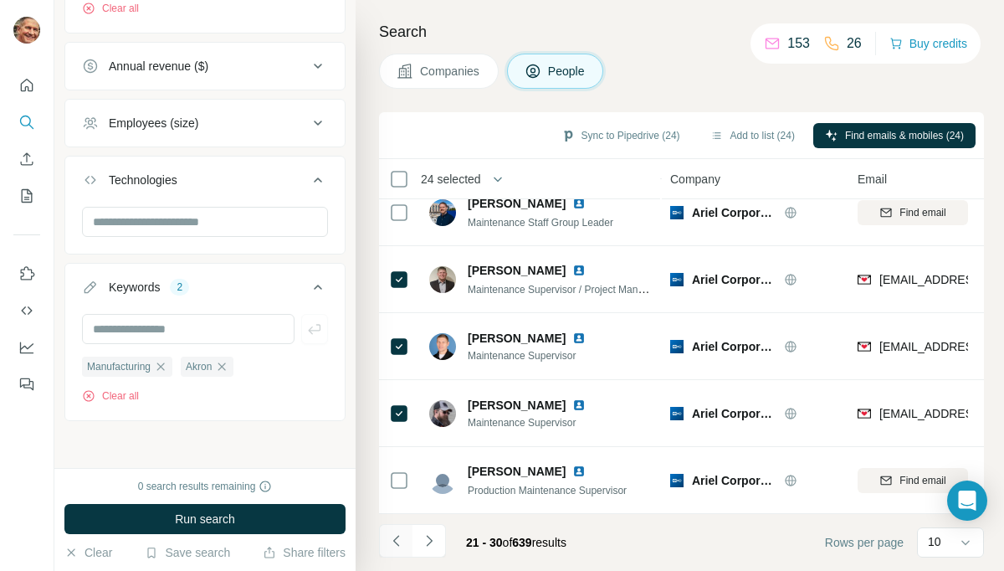
click at [394, 541] on icon "Navigate to previous page" at bounding box center [396, 540] width 17 height 17
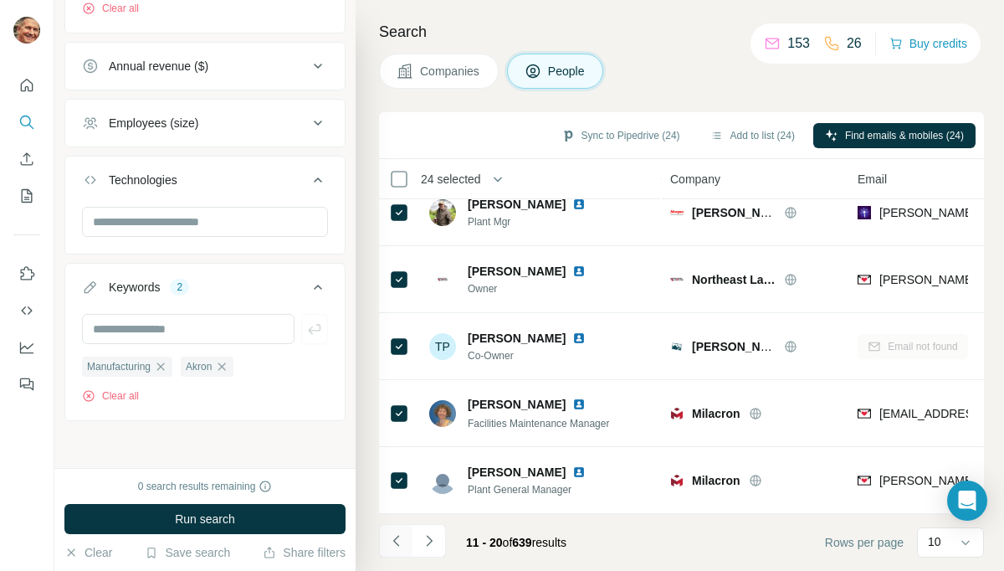
click at [394, 541] on icon "Navigate to previous page" at bounding box center [396, 540] width 17 height 17
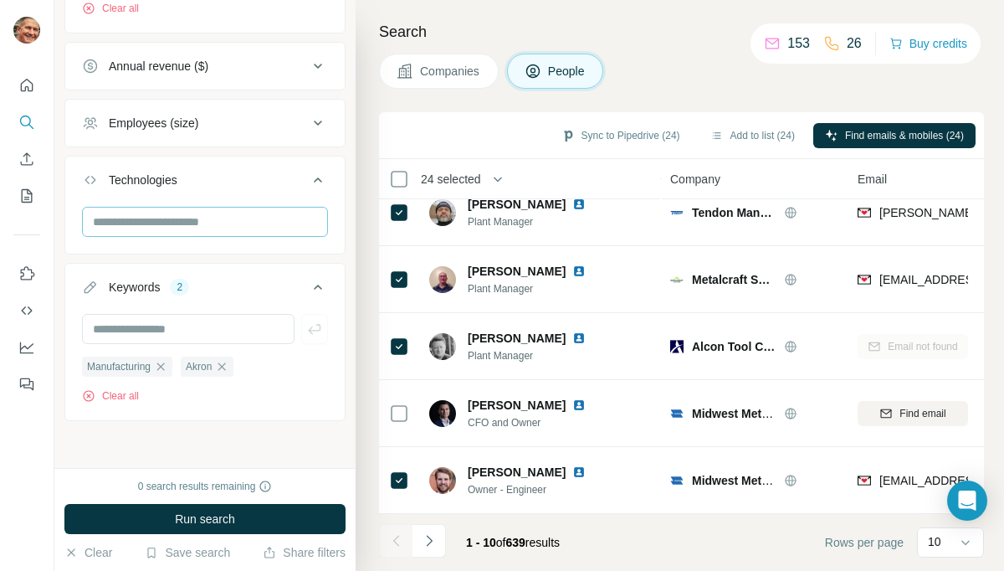
scroll to position [0, 0]
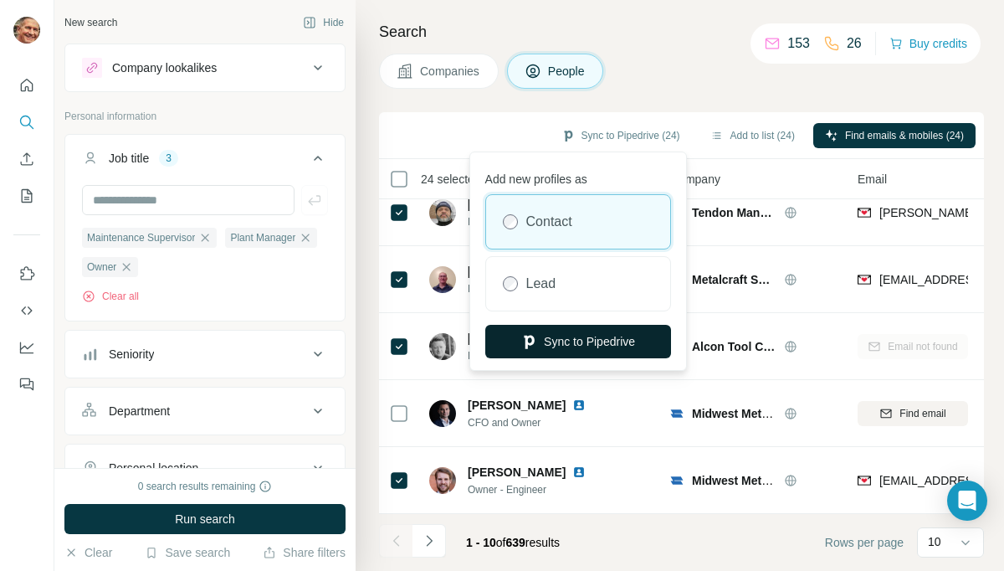
click at [563, 336] on button "Sync to Pipedrive" at bounding box center [578, 341] width 186 height 33
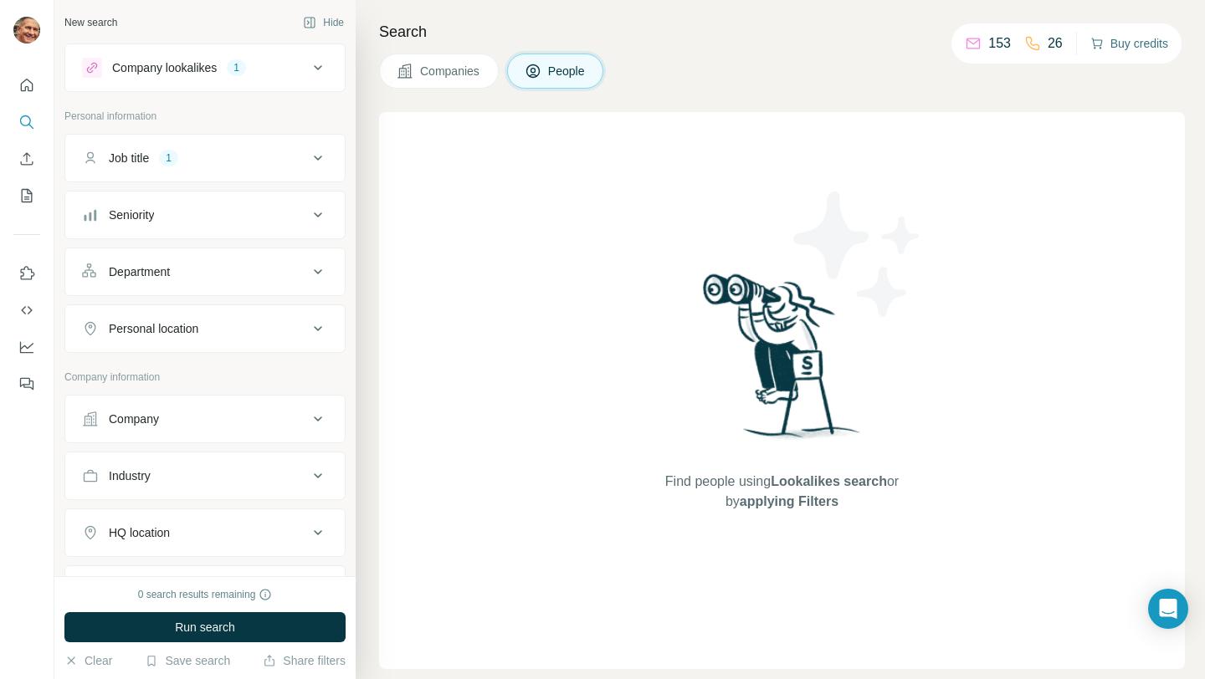
click at [1131, 45] on button "Buy credits" at bounding box center [1129, 43] width 78 height 23
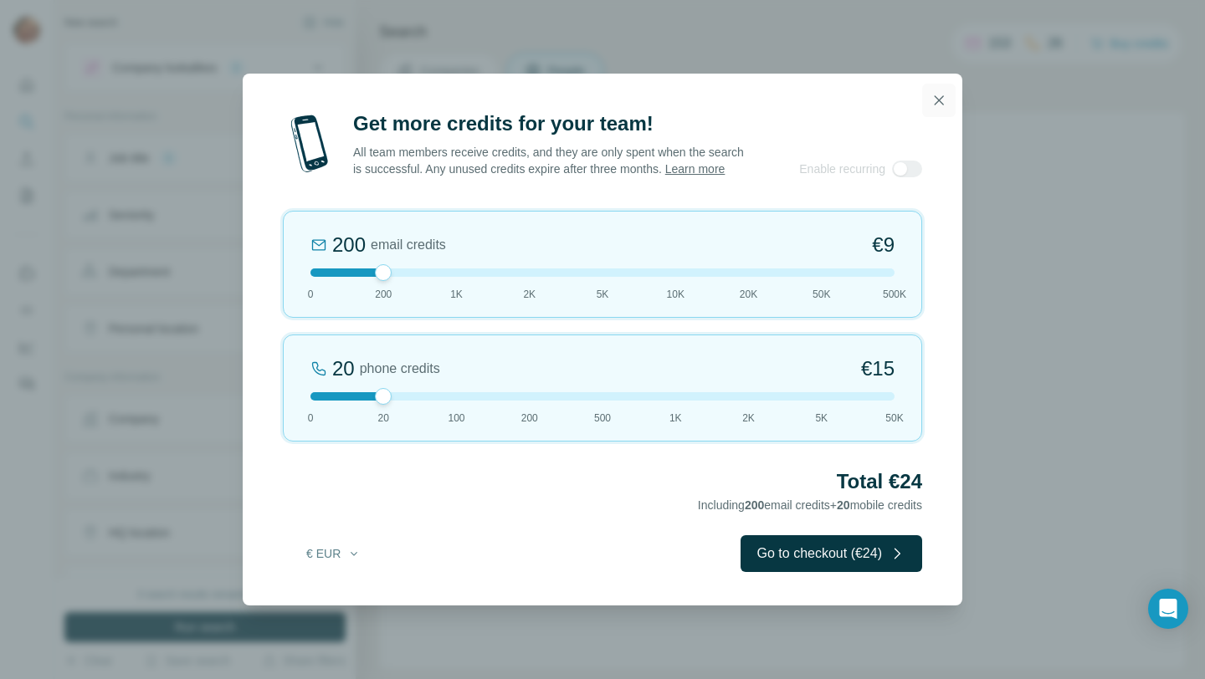
click at [939, 93] on icon "button" at bounding box center [938, 100] width 17 height 17
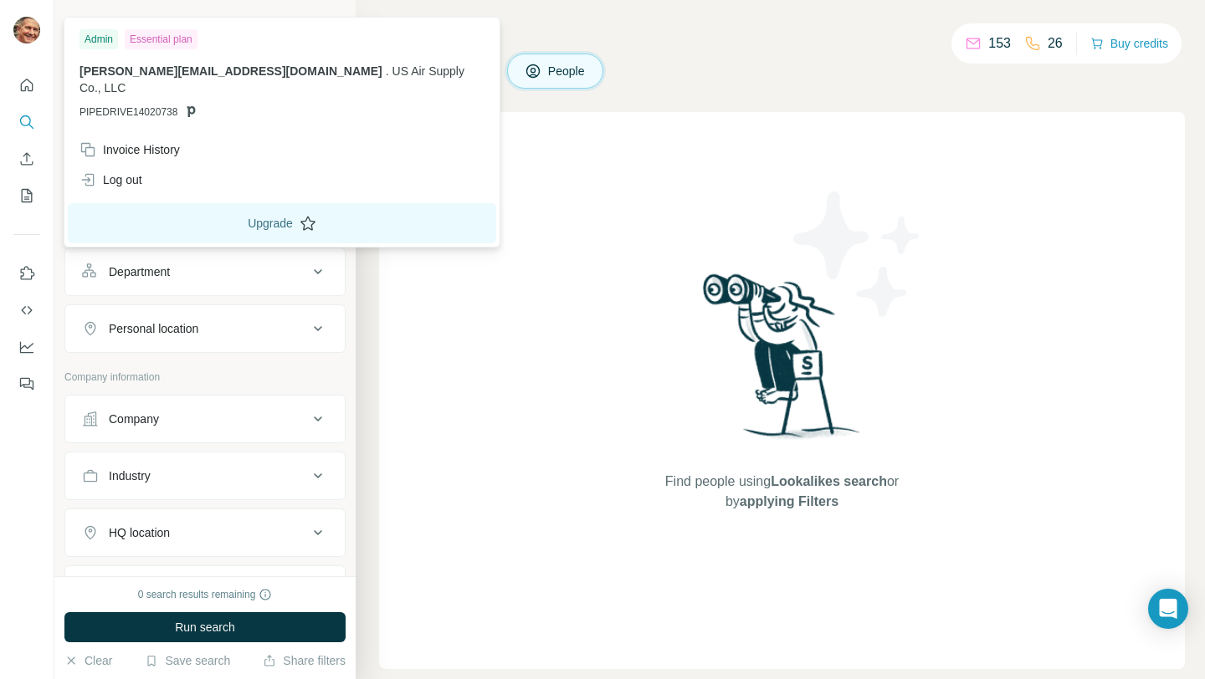
click at [213, 209] on button "Upgrade" at bounding box center [282, 223] width 428 height 40
